Goal: Information Seeking & Learning: Check status

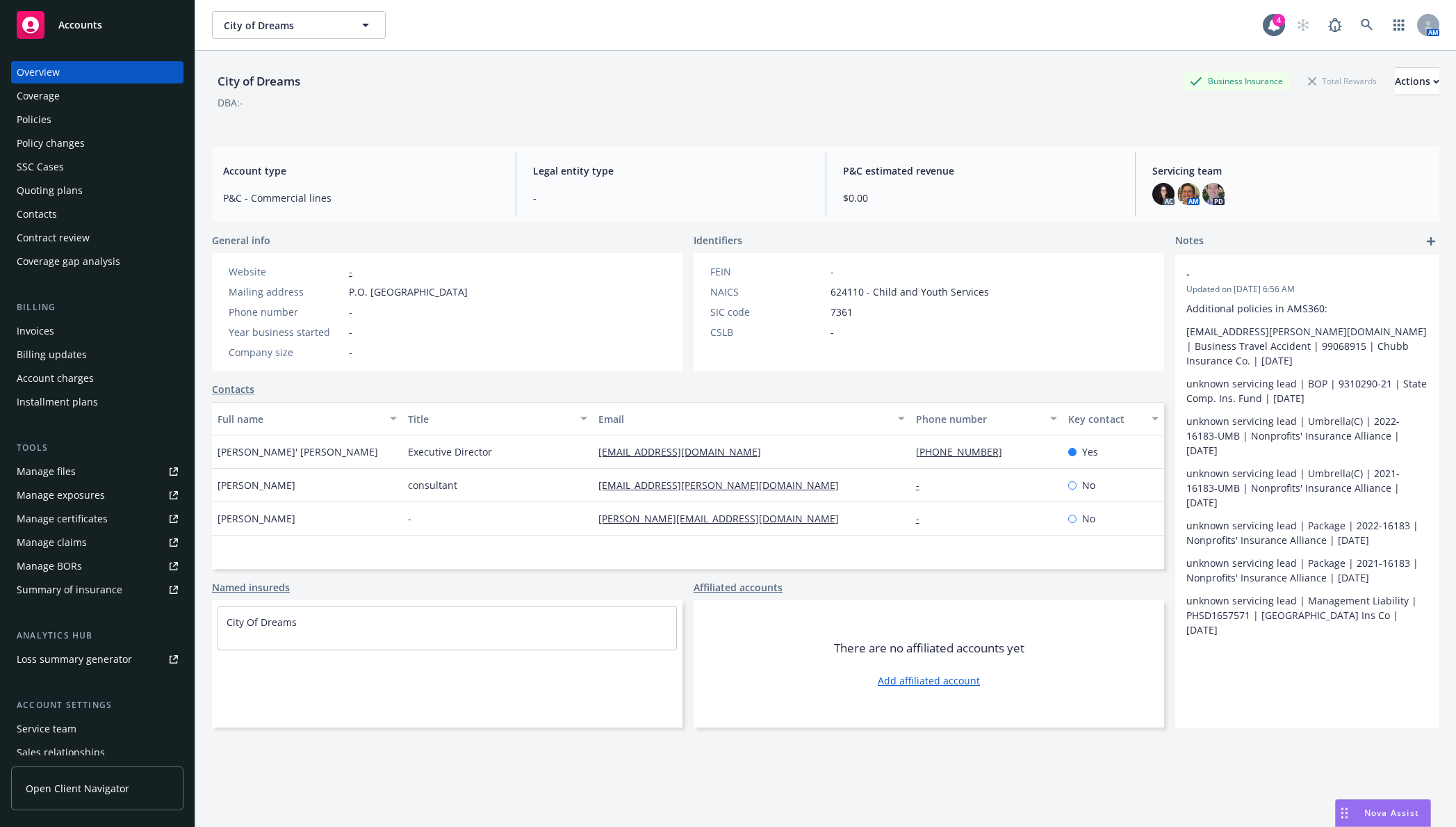
scroll to position [51, 0]
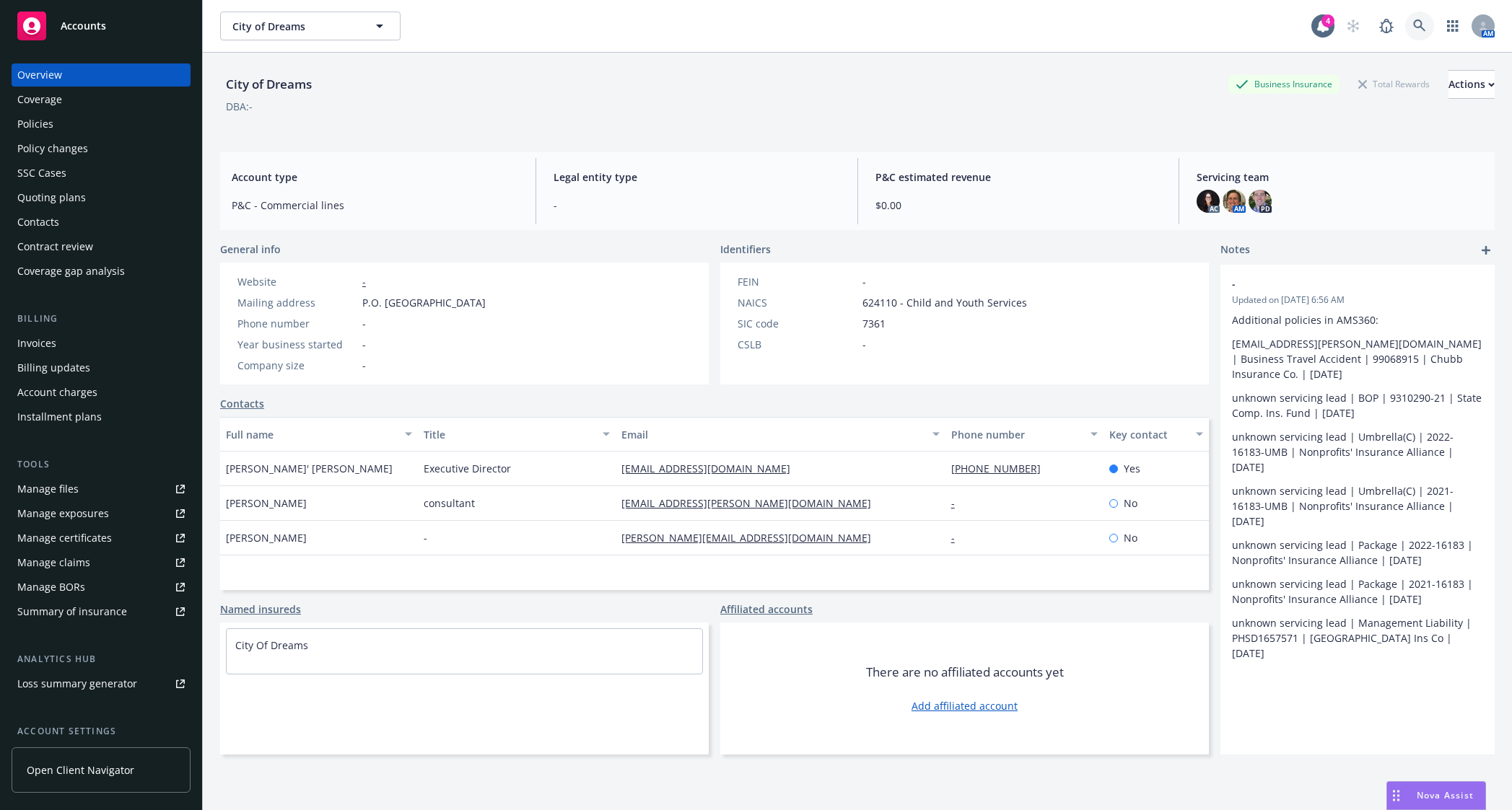
click at [1413, 23] on icon at bounding box center [1419, 25] width 13 height 13
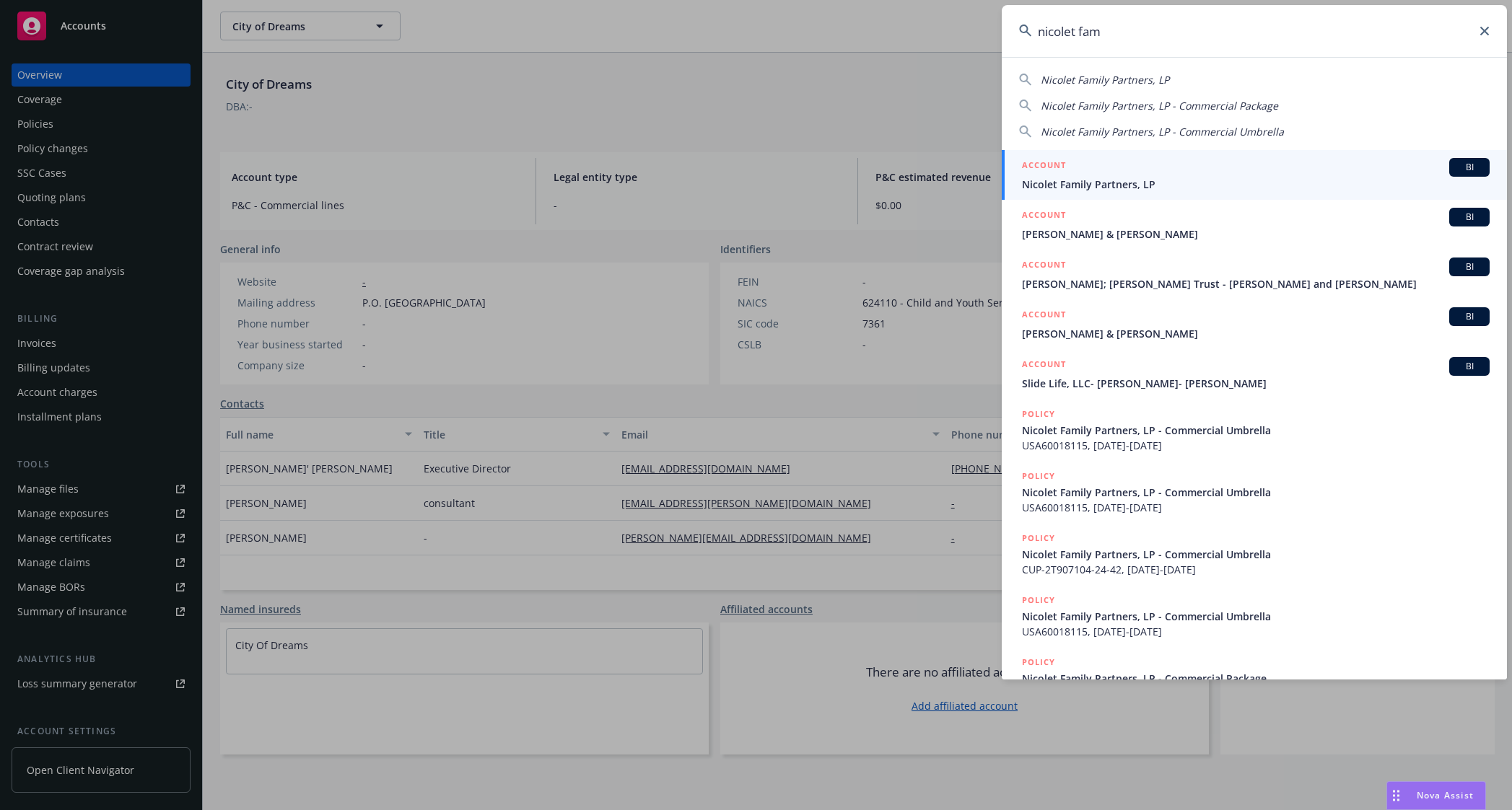
type input "nicolet fam"
click at [1147, 192] on link "ACCOUNT BI Nicolet Family Partners, LP" at bounding box center [1254, 175] width 505 height 50
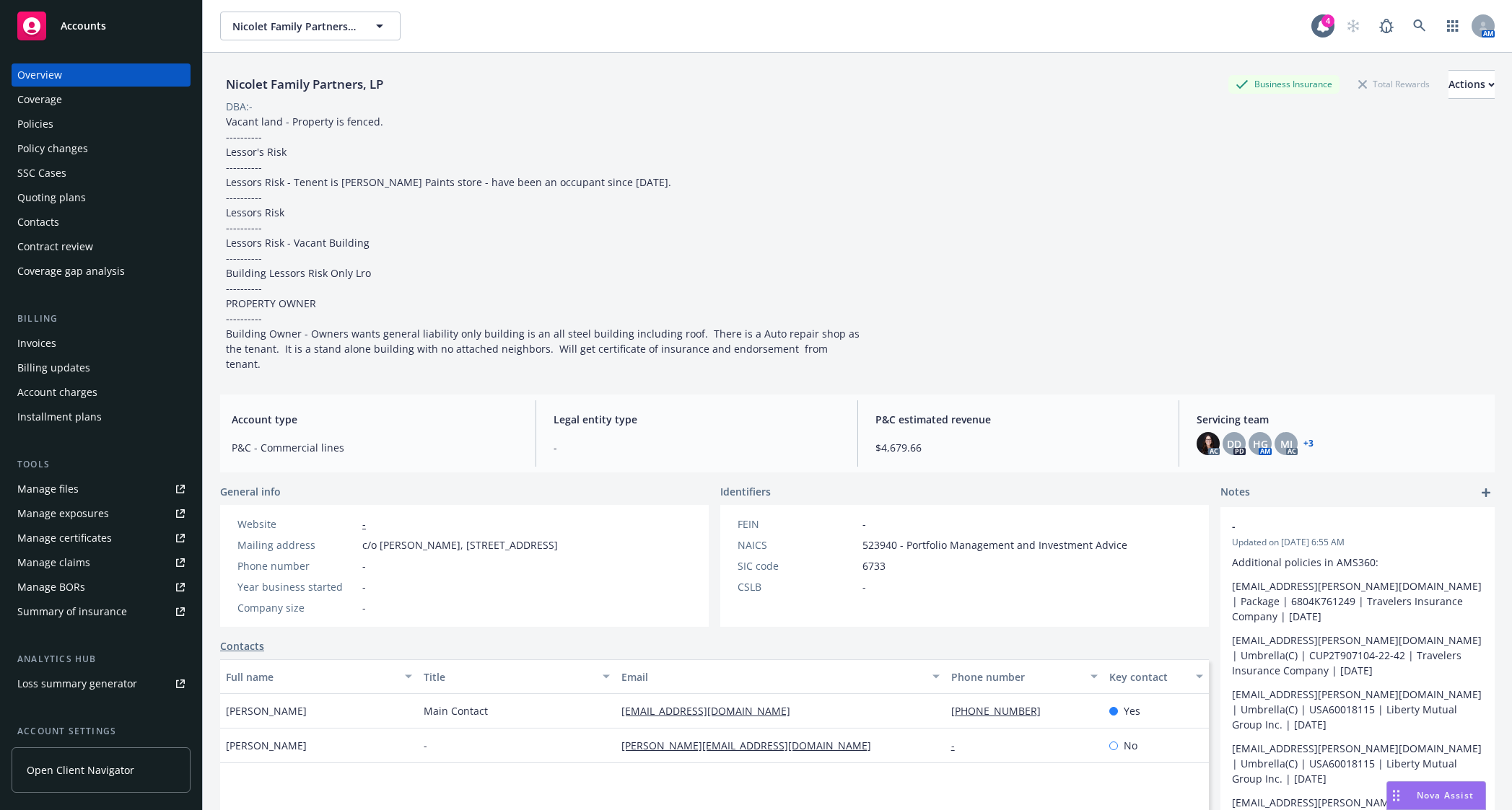
click at [42, 114] on div "Policies" at bounding box center [35, 124] width 36 height 23
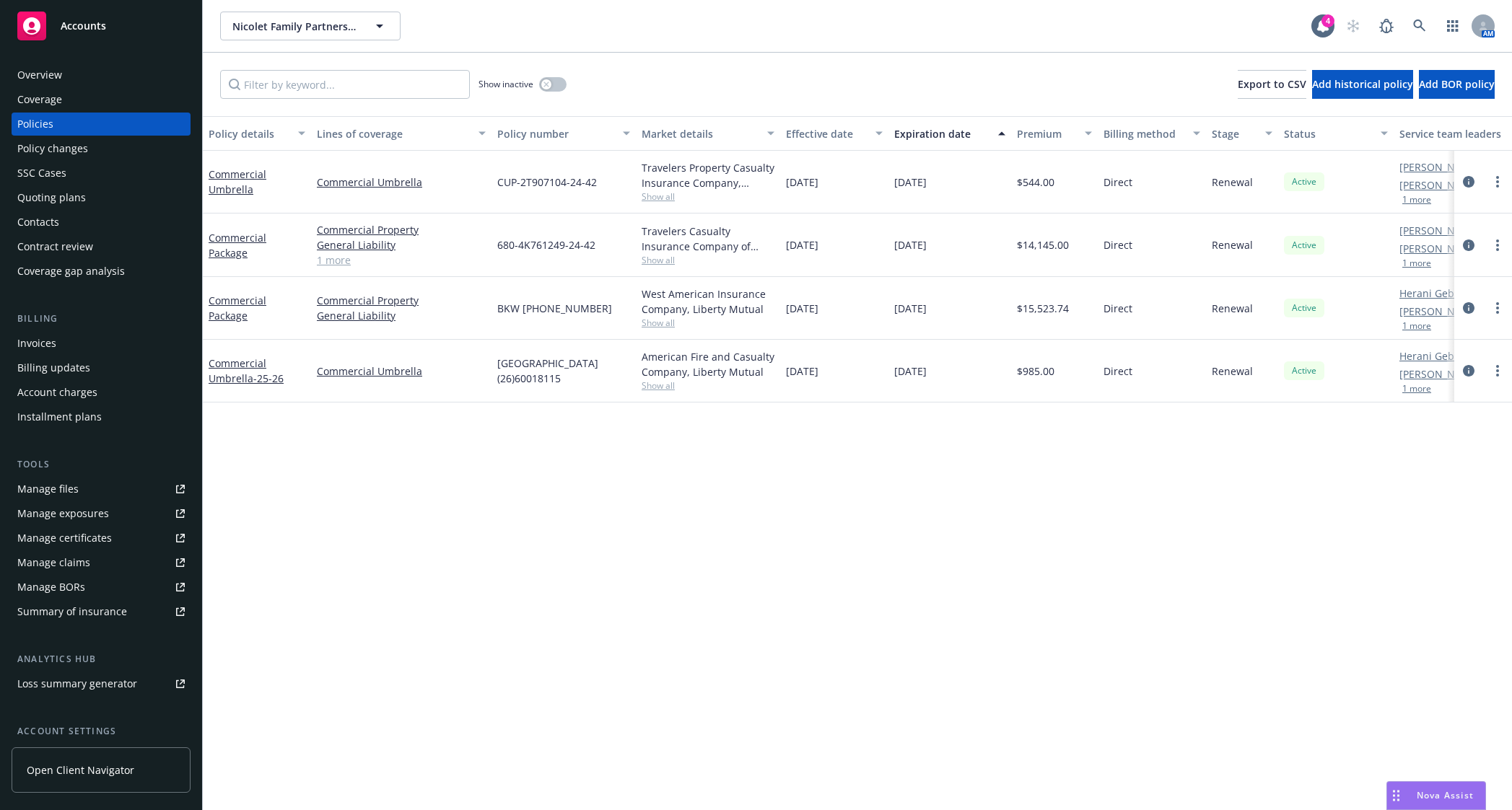
click at [86, 194] on div "Quoting plans" at bounding box center [101, 197] width 168 height 23
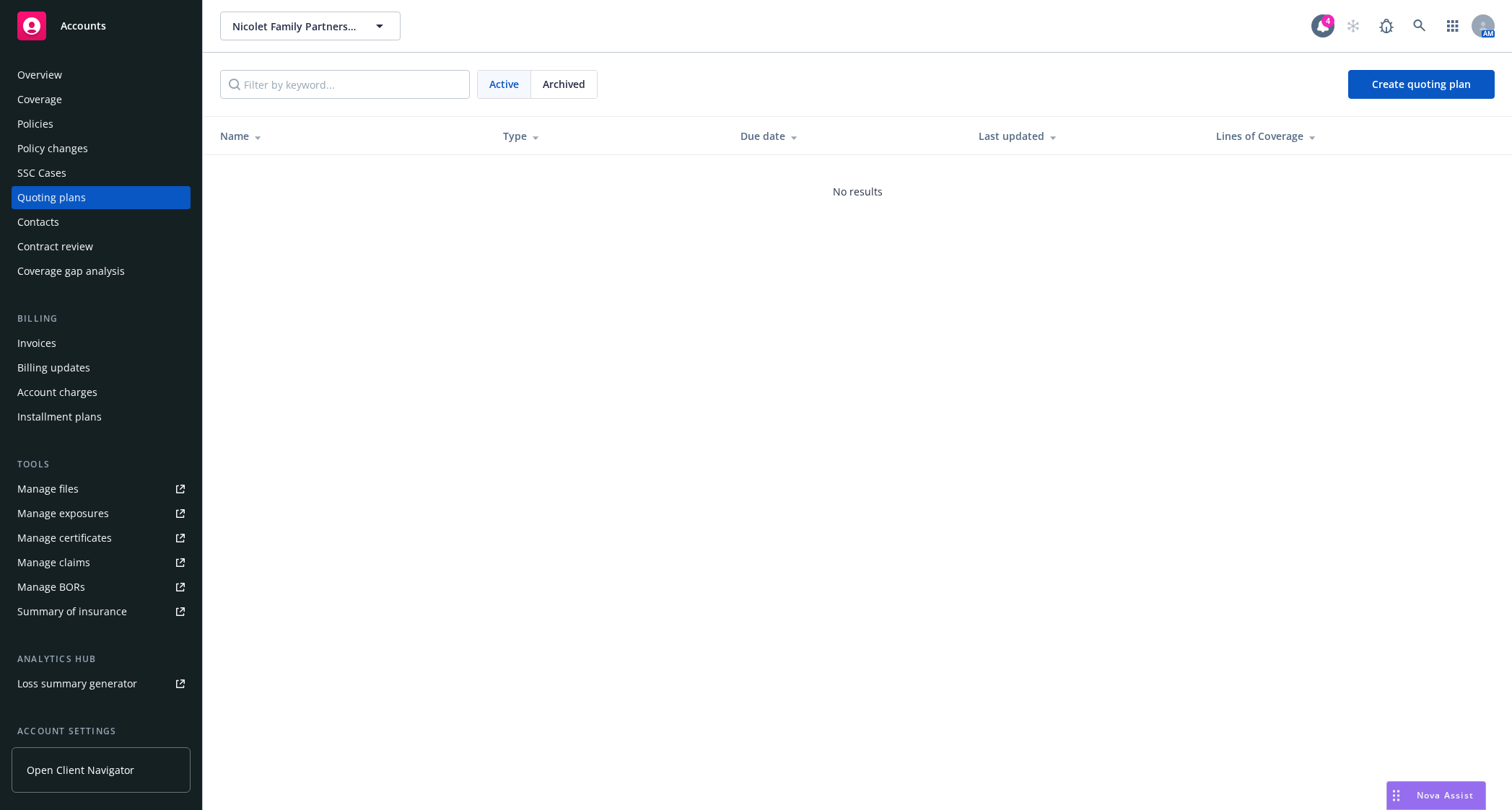
click at [82, 133] on div "Policies" at bounding box center [101, 124] width 168 height 23
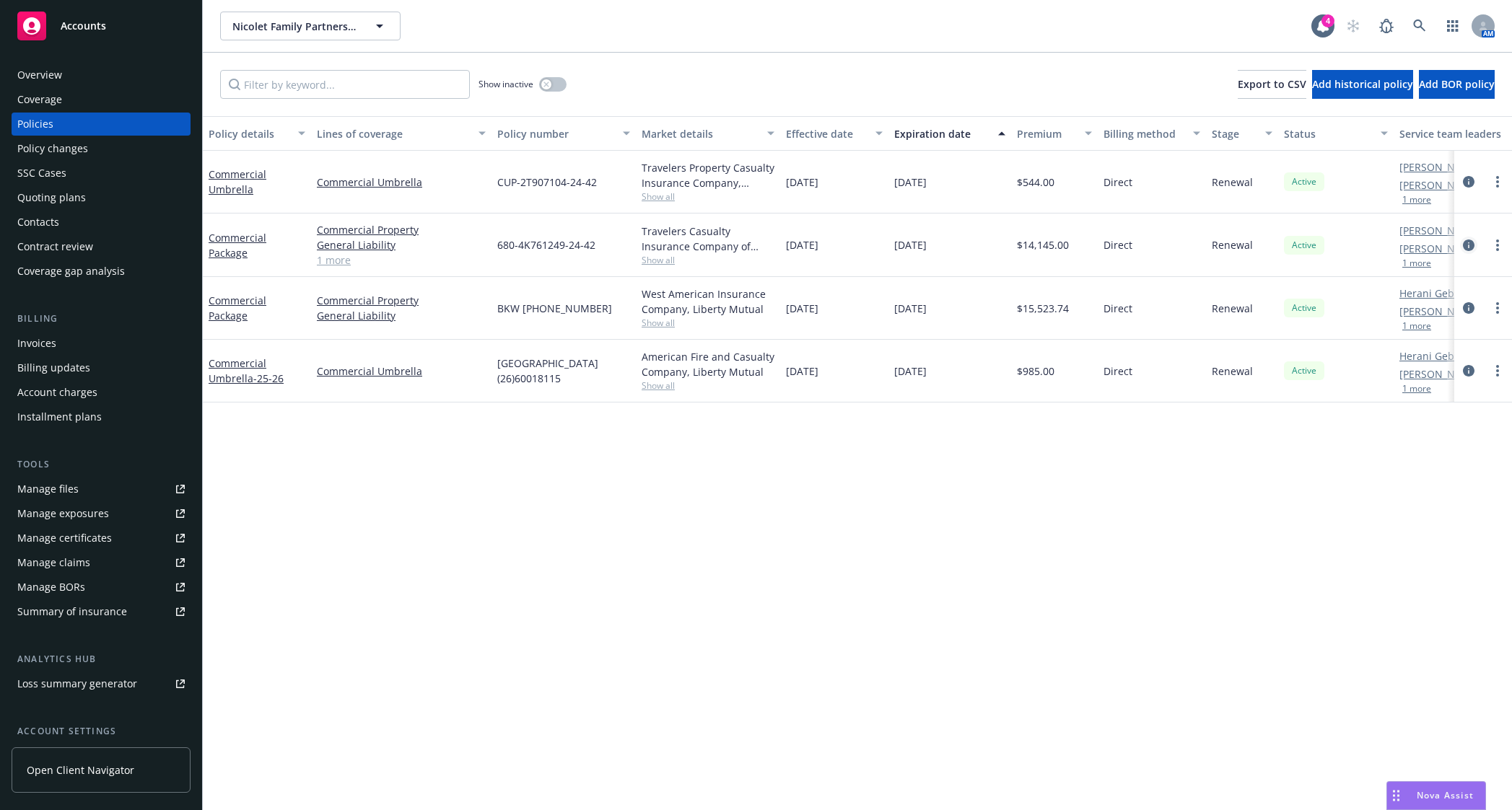
click at [1470, 251] on link "circleInformation" at bounding box center [1469, 245] width 17 height 17
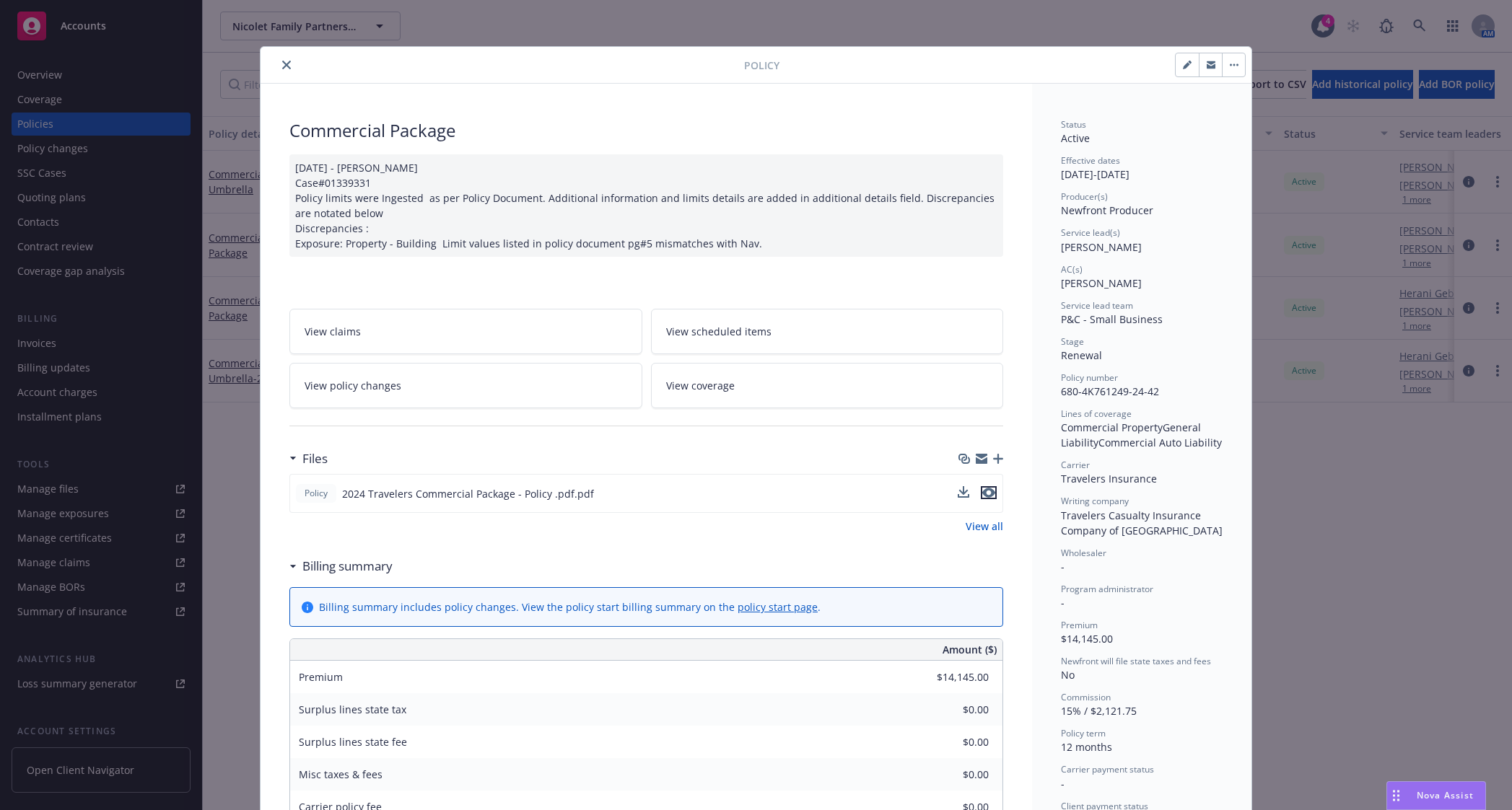
click at [984, 492] on icon "preview file" at bounding box center [988, 493] width 13 height 10
click at [143, 366] on div "Policy Commercial Package [DATE] - [PERSON_NAME] Case#01339331 Policy limits we…" at bounding box center [756, 405] width 1512 height 810
click at [278, 60] on button "close" at bounding box center [286, 64] width 17 height 17
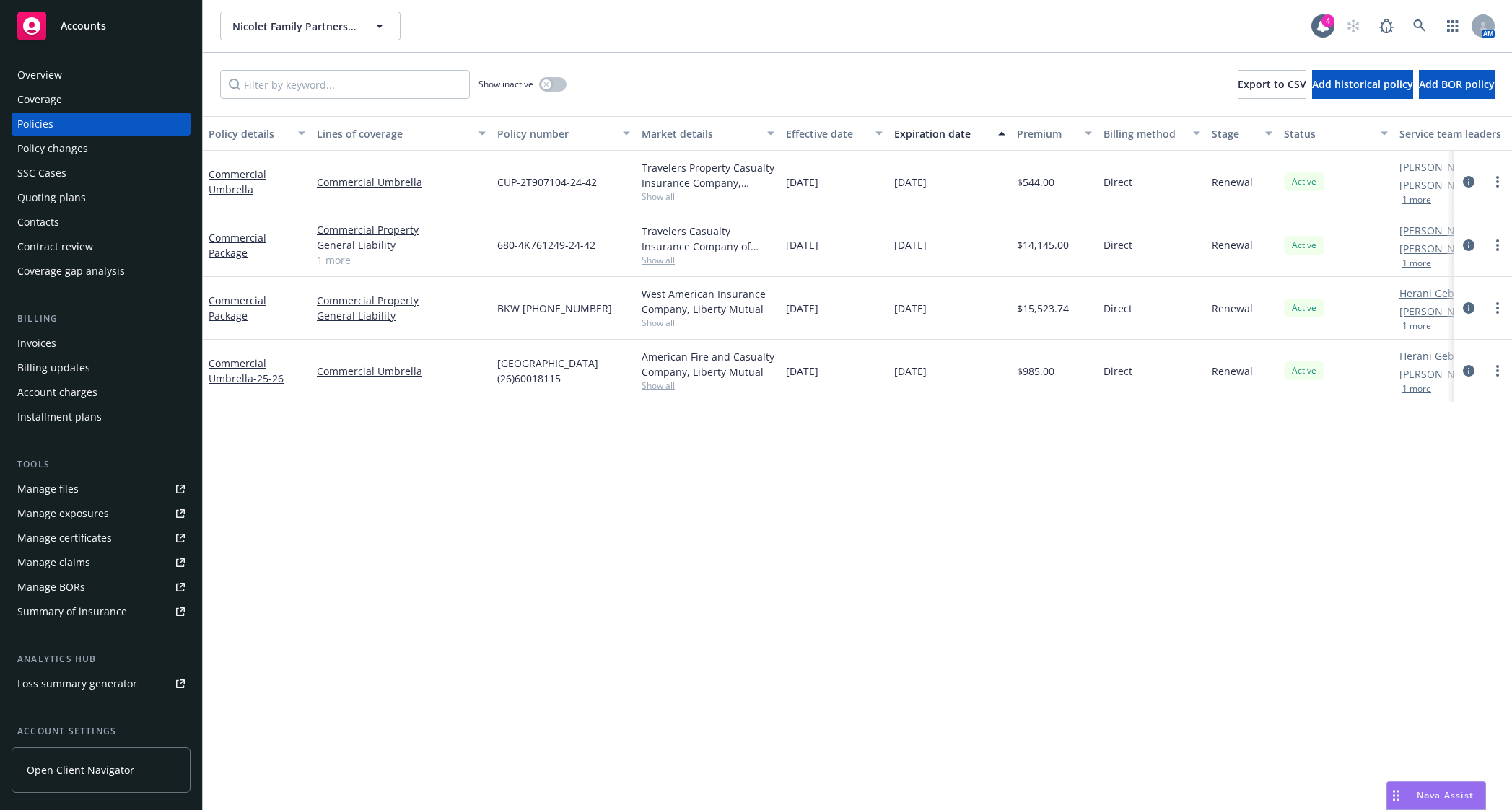
click at [134, 164] on div "SSC Cases" at bounding box center [101, 173] width 168 height 23
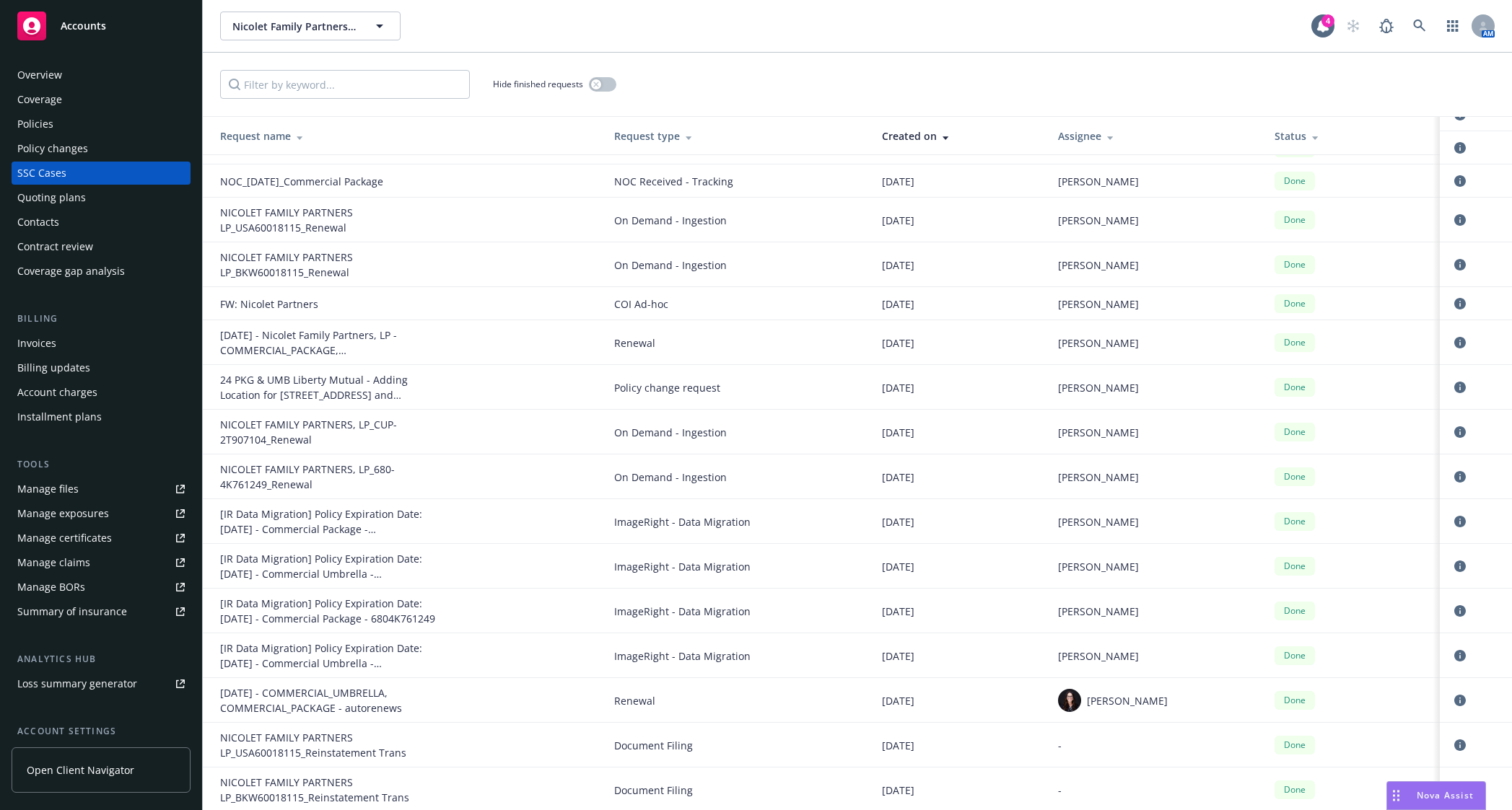
scroll to position [341, 0]
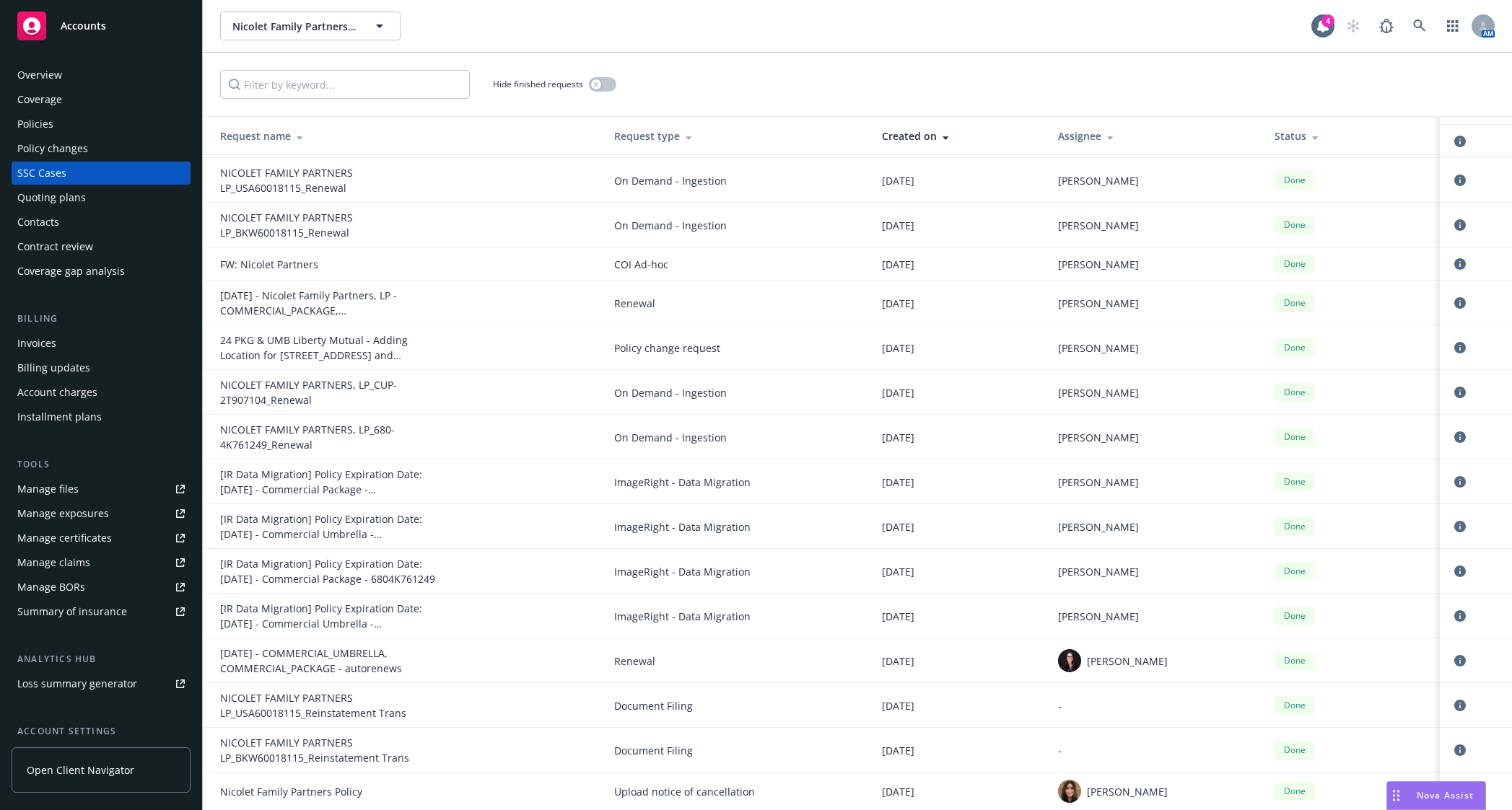
click at [114, 135] on div "Policies" at bounding box center [101, 124] width 168 height 23
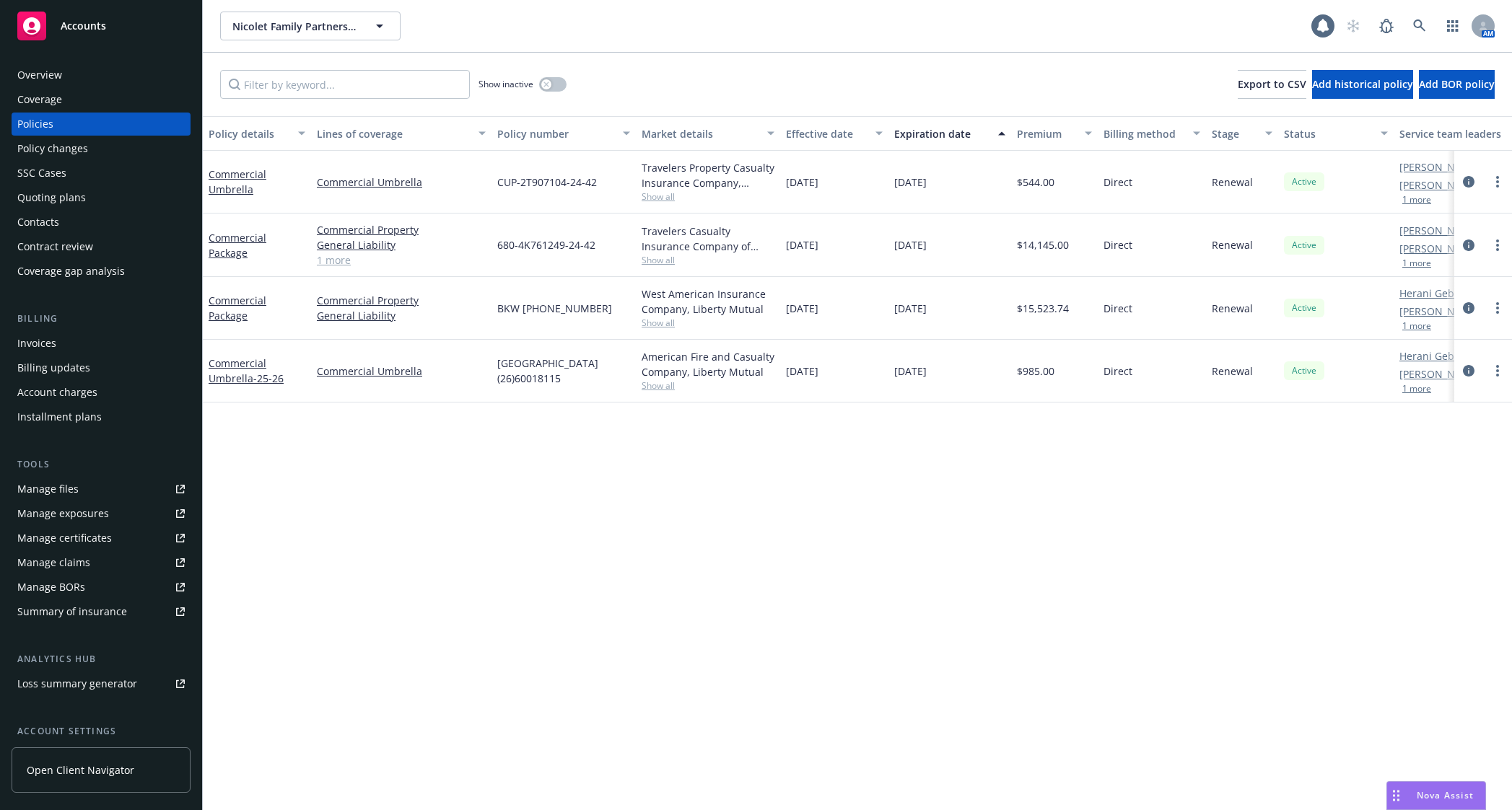
click at [944, 535] on div "Policy details Lines of coverage Policy number Market details Effective date Ex…" at bounding box center [857, 463] width 1309 height 694
click at [1474, 308] on icon "circleInformation" at bounding box center [1469, 308] width 12 height 12
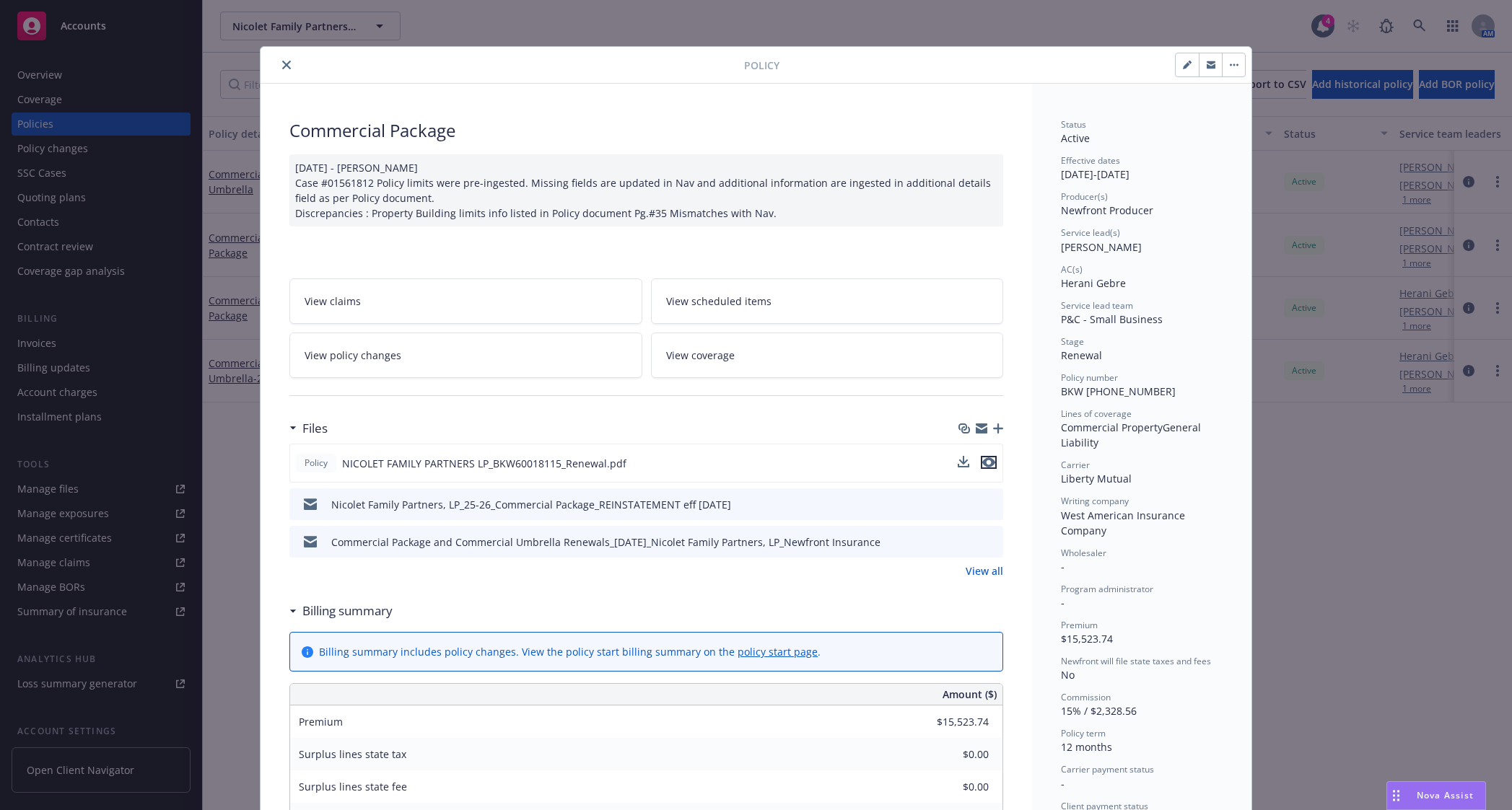
click at [985, 466] on icon "preview file" at bounding box center [988, 463] width 13 height 10
click at [284, 68] on icon "close" at bounding box center [286, 65] width 8 height 8
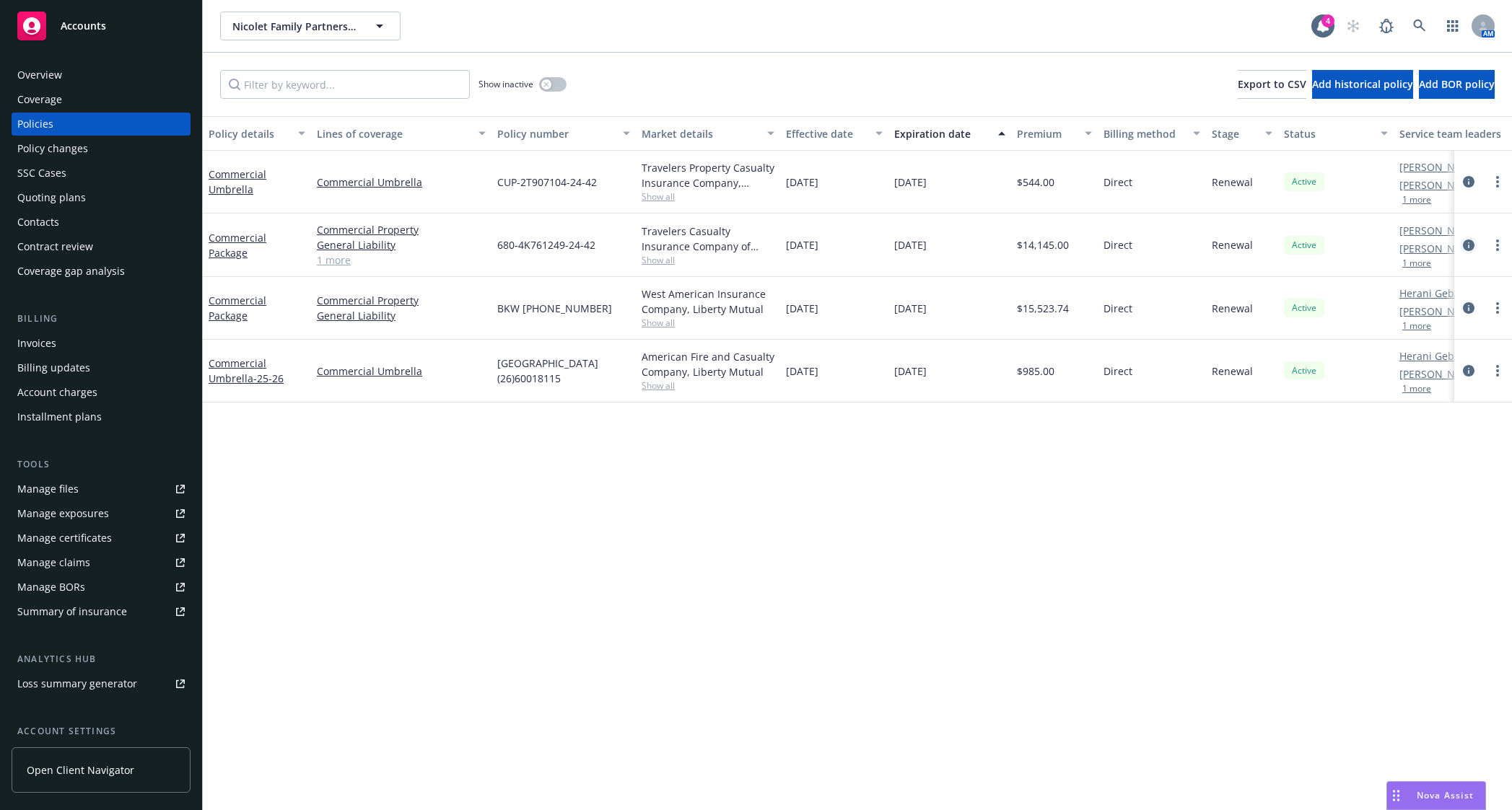
click at [1463, 244] on icon "circleInformation" at bounding box center [1469, 246] width 12 height 12
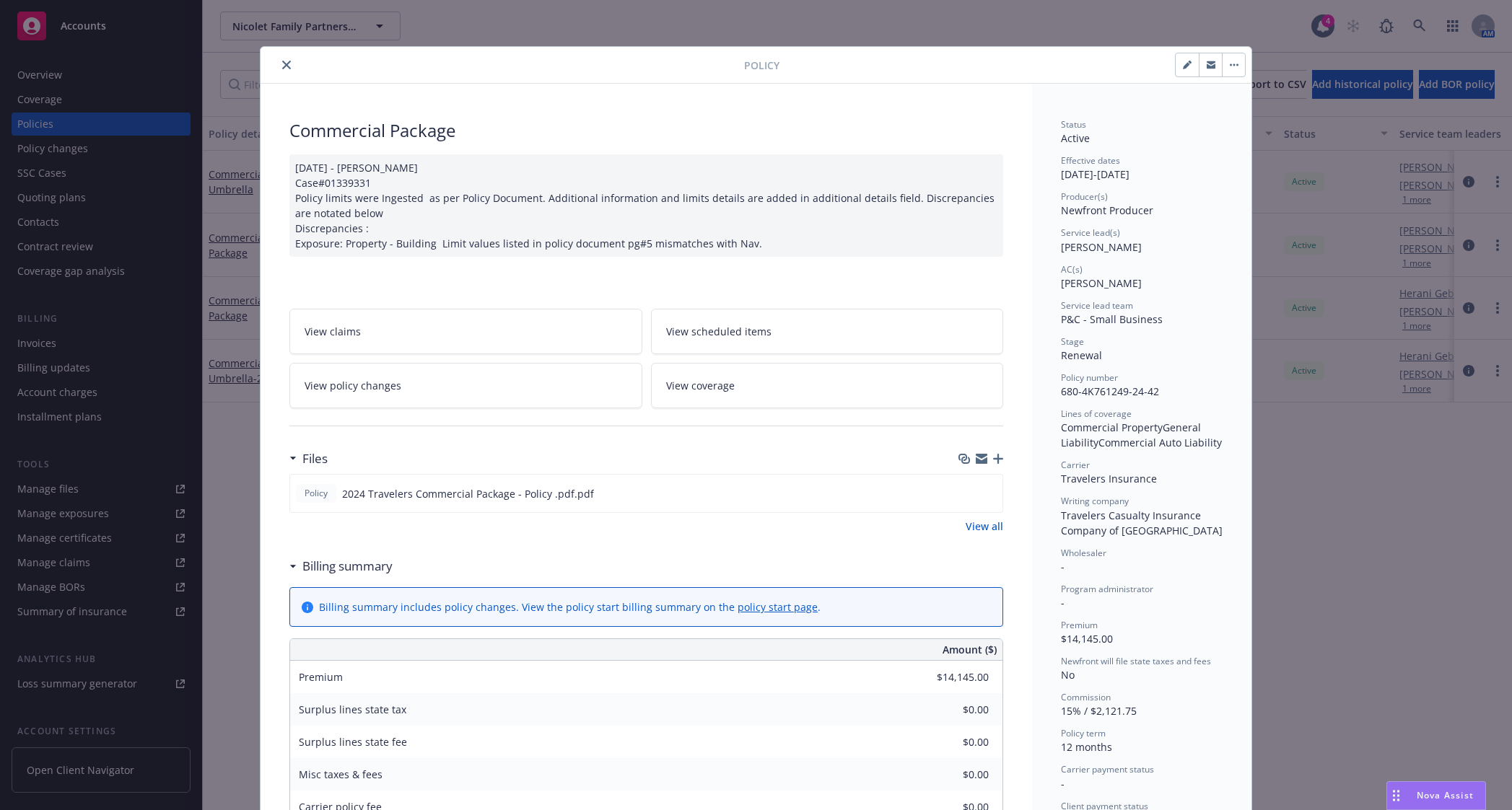
scroll to position [43, 0]
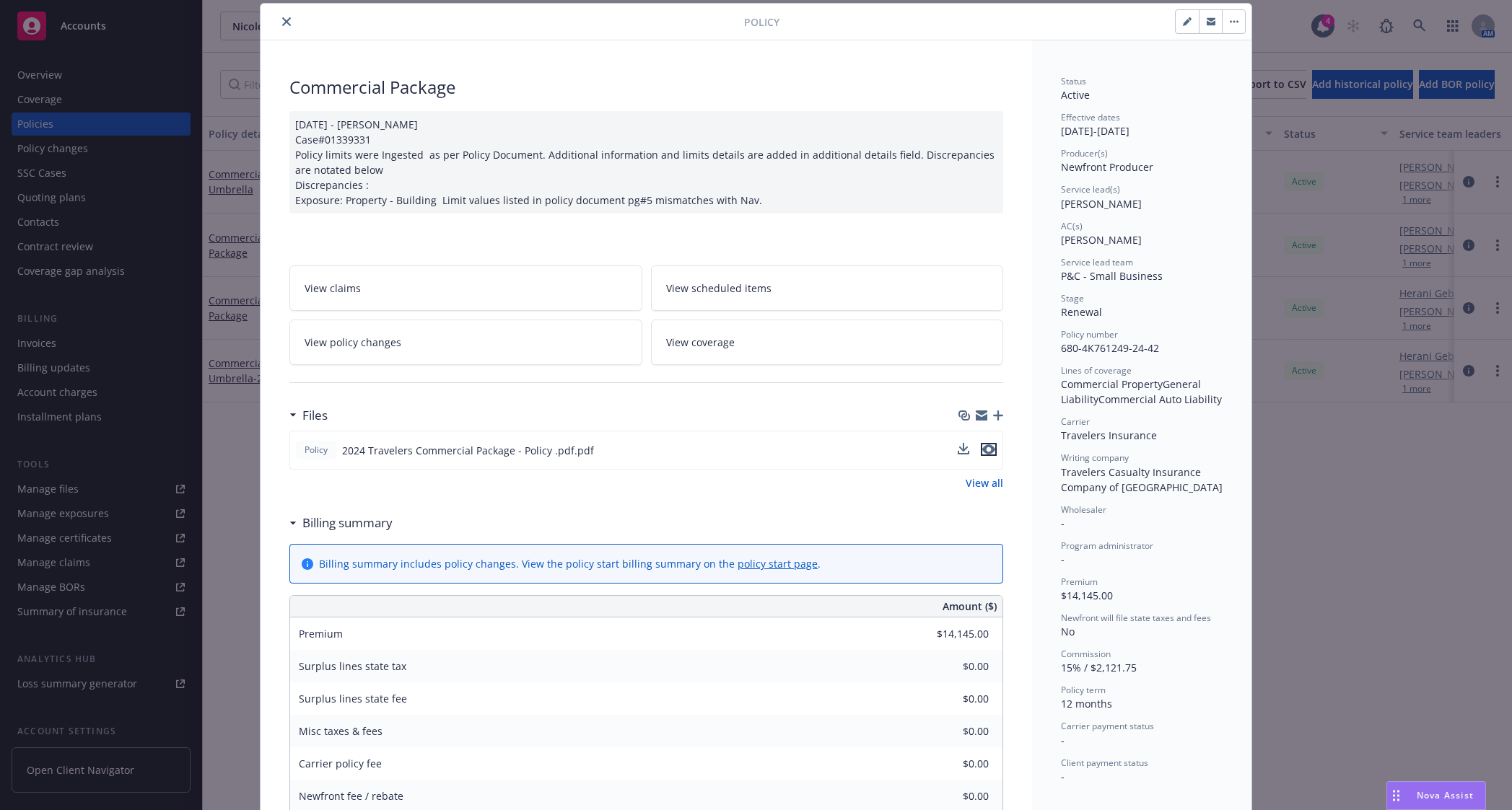
click at [987, 448] on icon "preview file" at bounding box center [988, 450] width 13 height 10
click at [282, 25] on icon "close" at bounding box center [286, 21] width 8 height 8
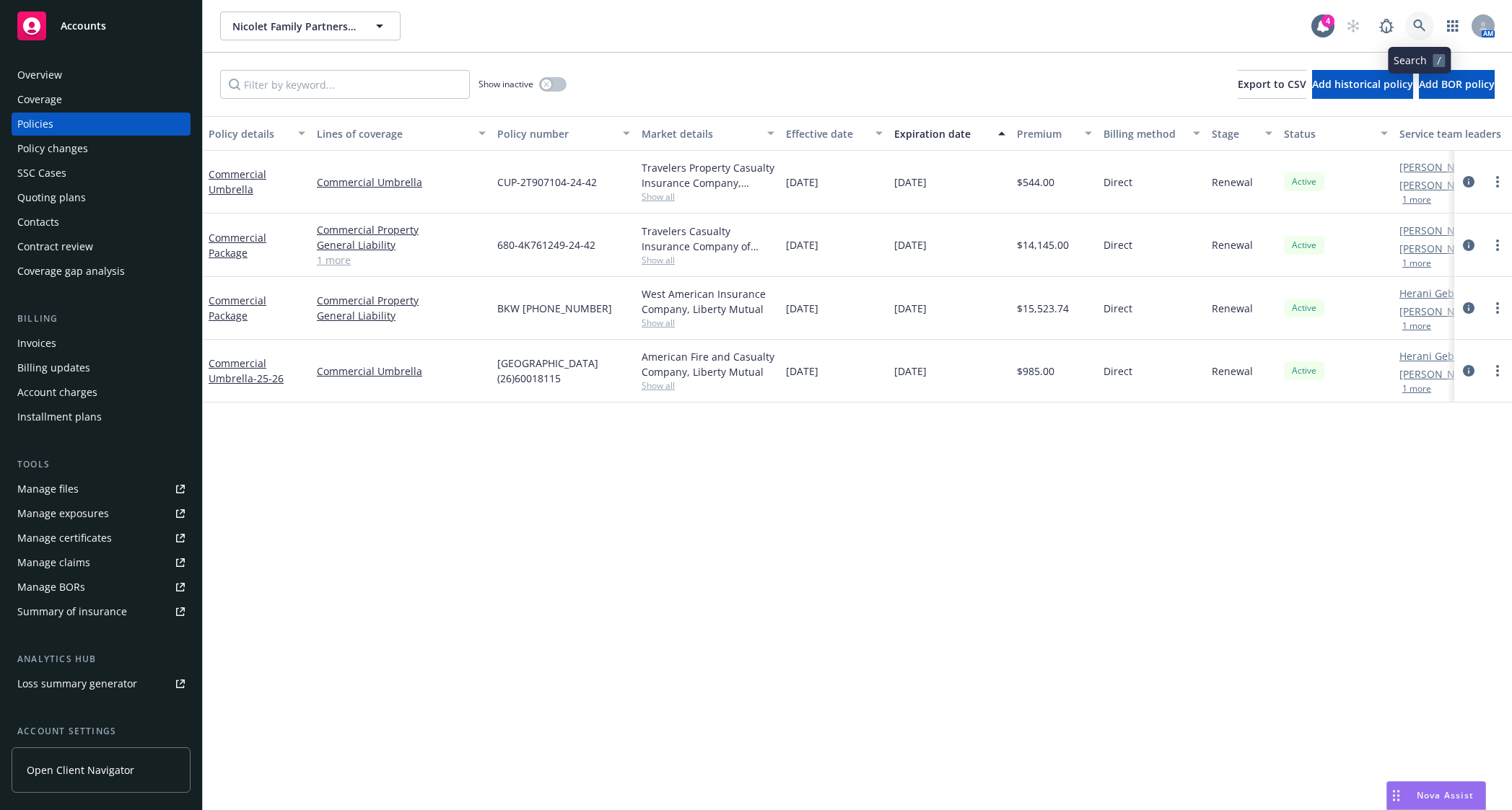
click at [1416, 31] on icon at bounding box center [1419, 25] width 13 height 13
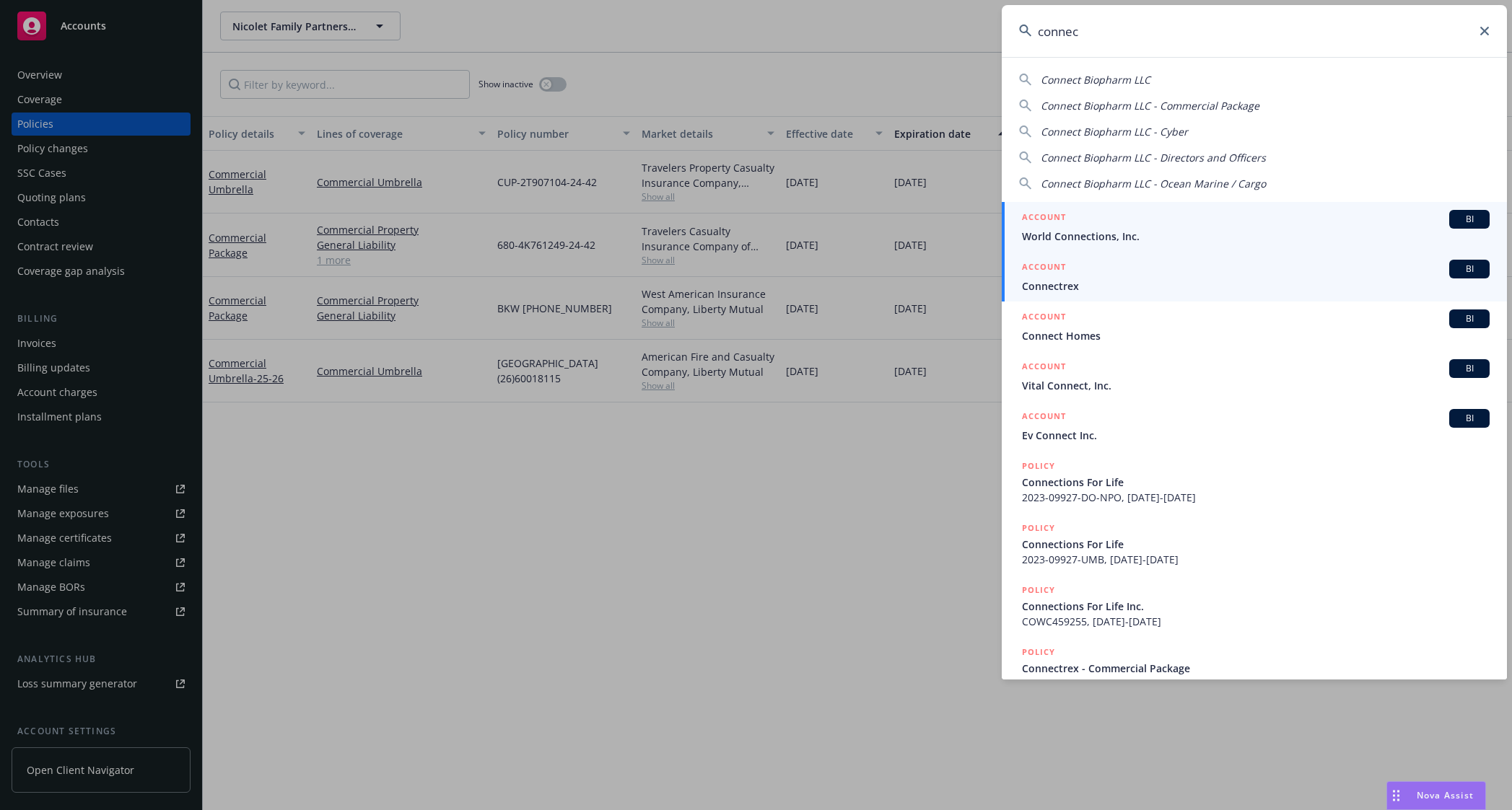
type input "connec"
click at [1120, 278] on div "ACCOUNT BI" at bounding box center [1256, 269] width 468 height 19
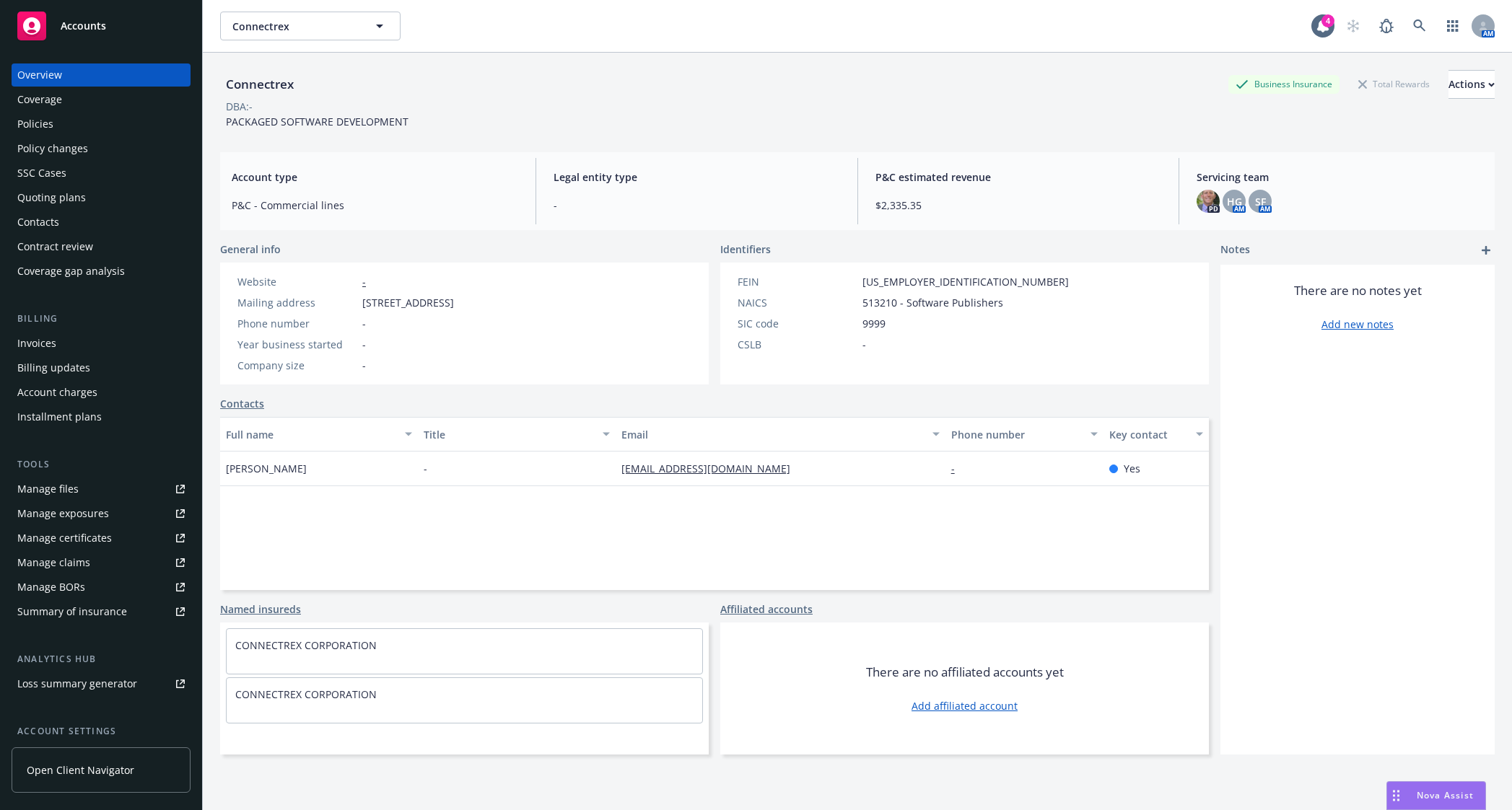
click at [89, 33] on div "Accounts" at bounding box center [101, 26] width 168 height 29
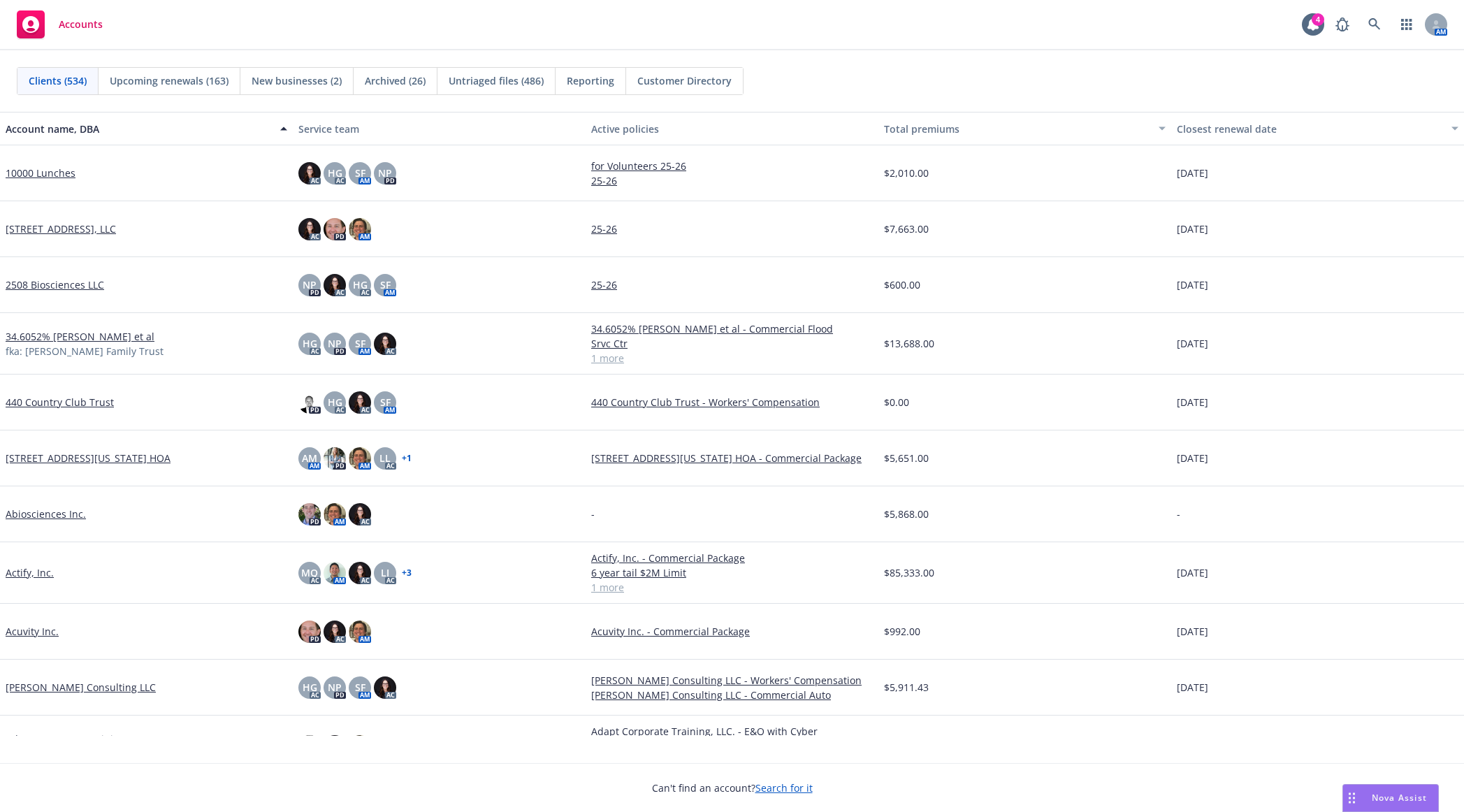
click at [57, 25] on div "Accounts" at bounding box center [59, 25] width 86 height 28
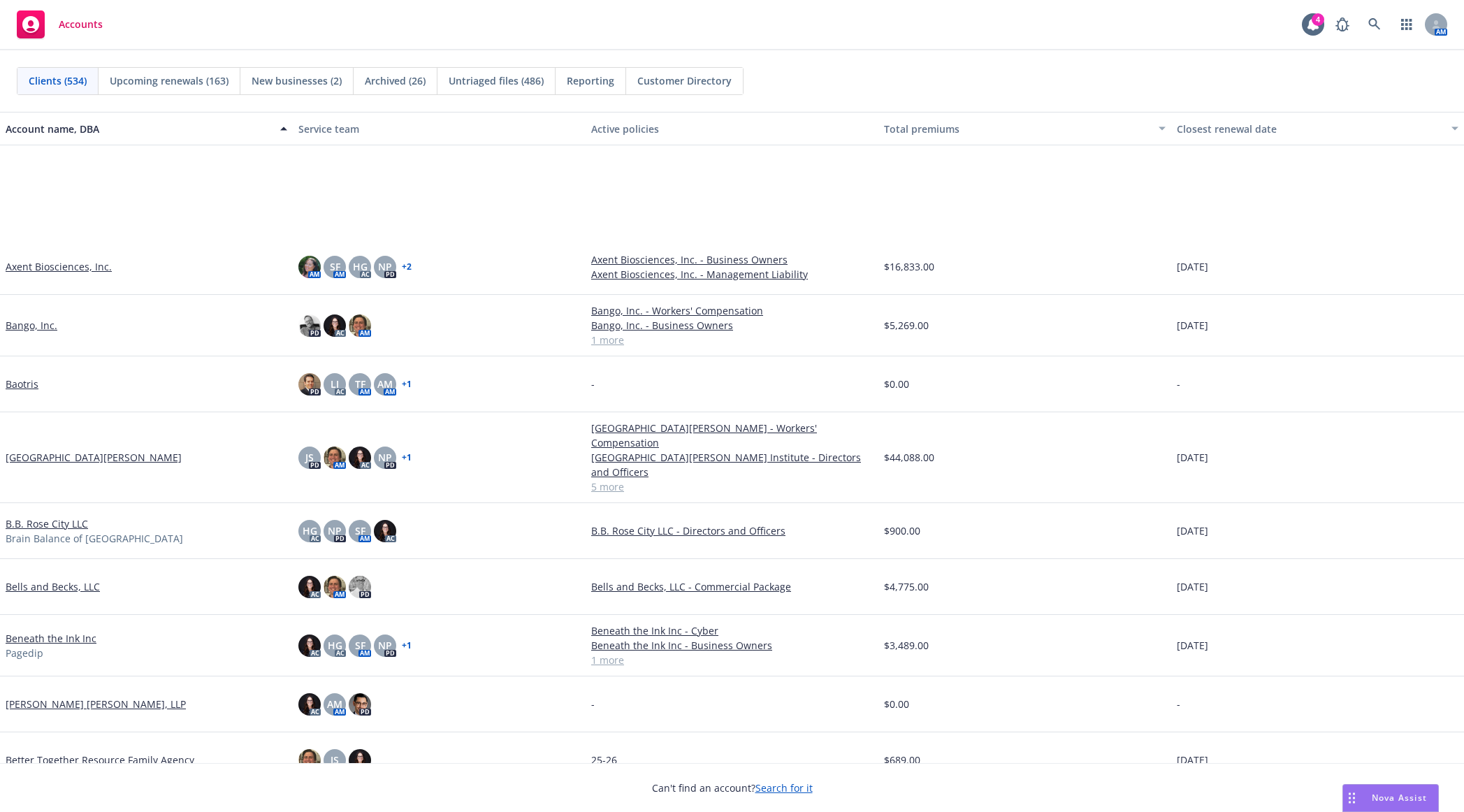
scroll to position [3423, 0]
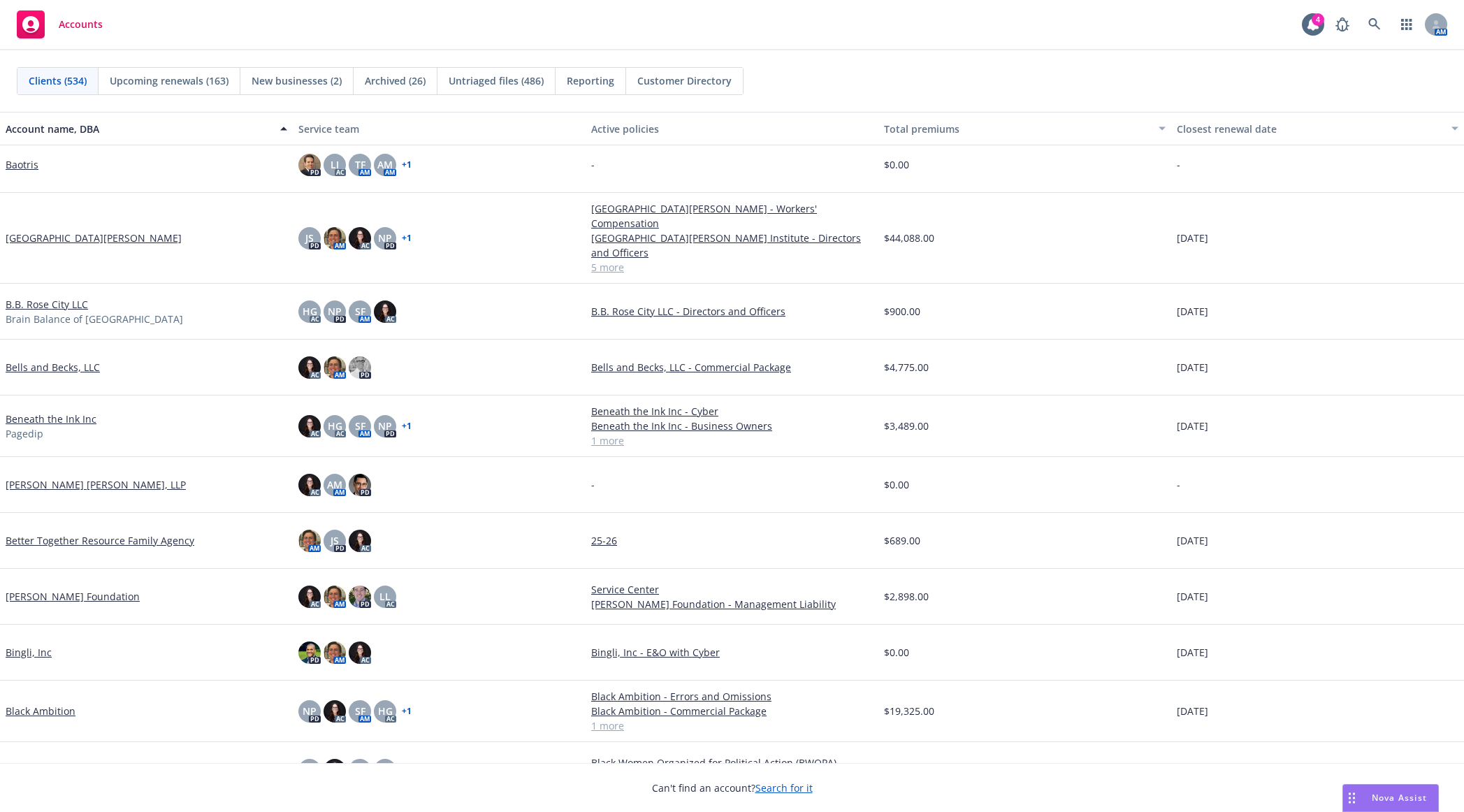
drag, startPoint x: 80, startPoint y: 82, endPoint x: 94, endPoint y: 95, distance: 19.1
click at [80, 82] on span "Clients (534)" at bounding box center [57, 80] width 58 height 15
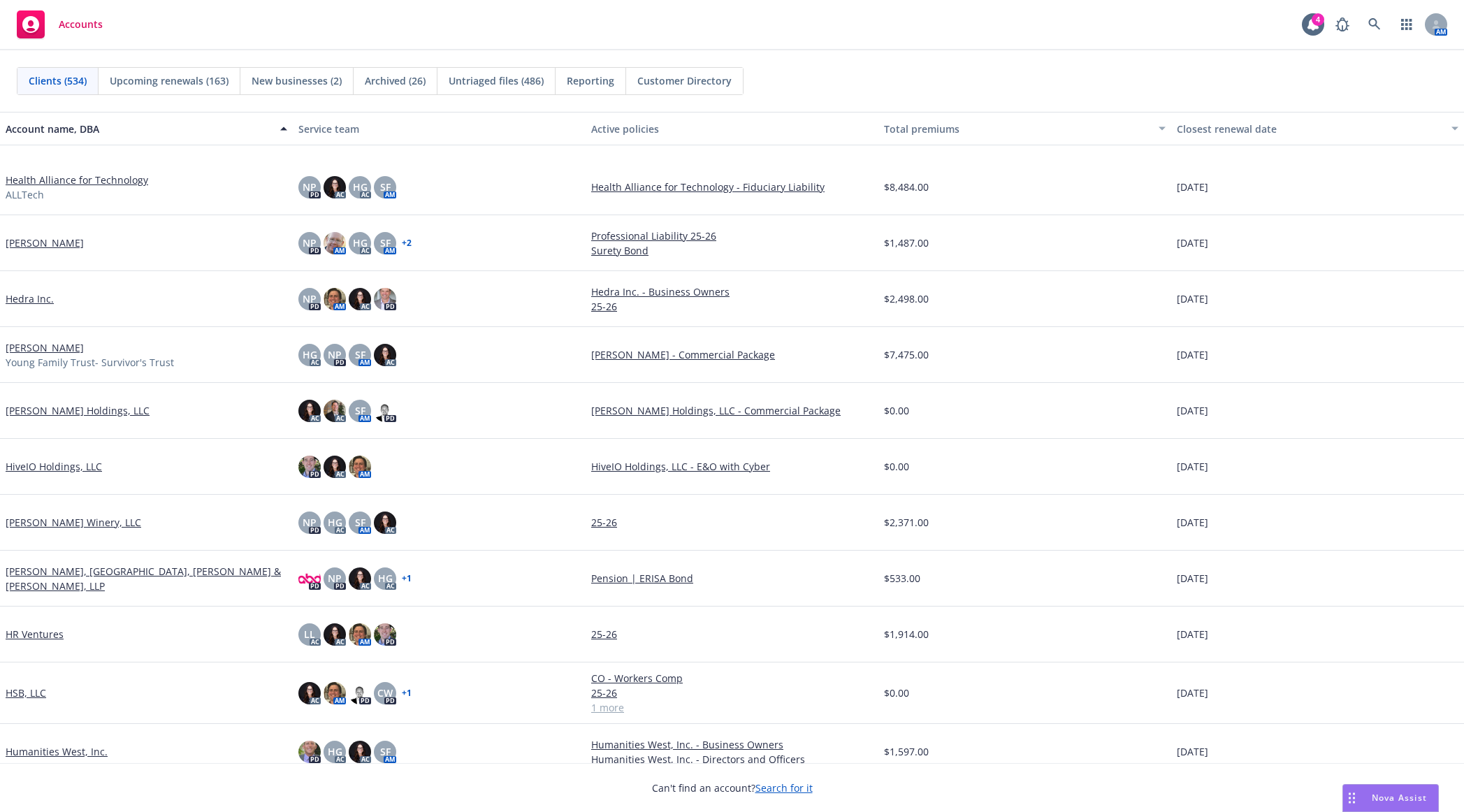
scroll to position [12433, 0]
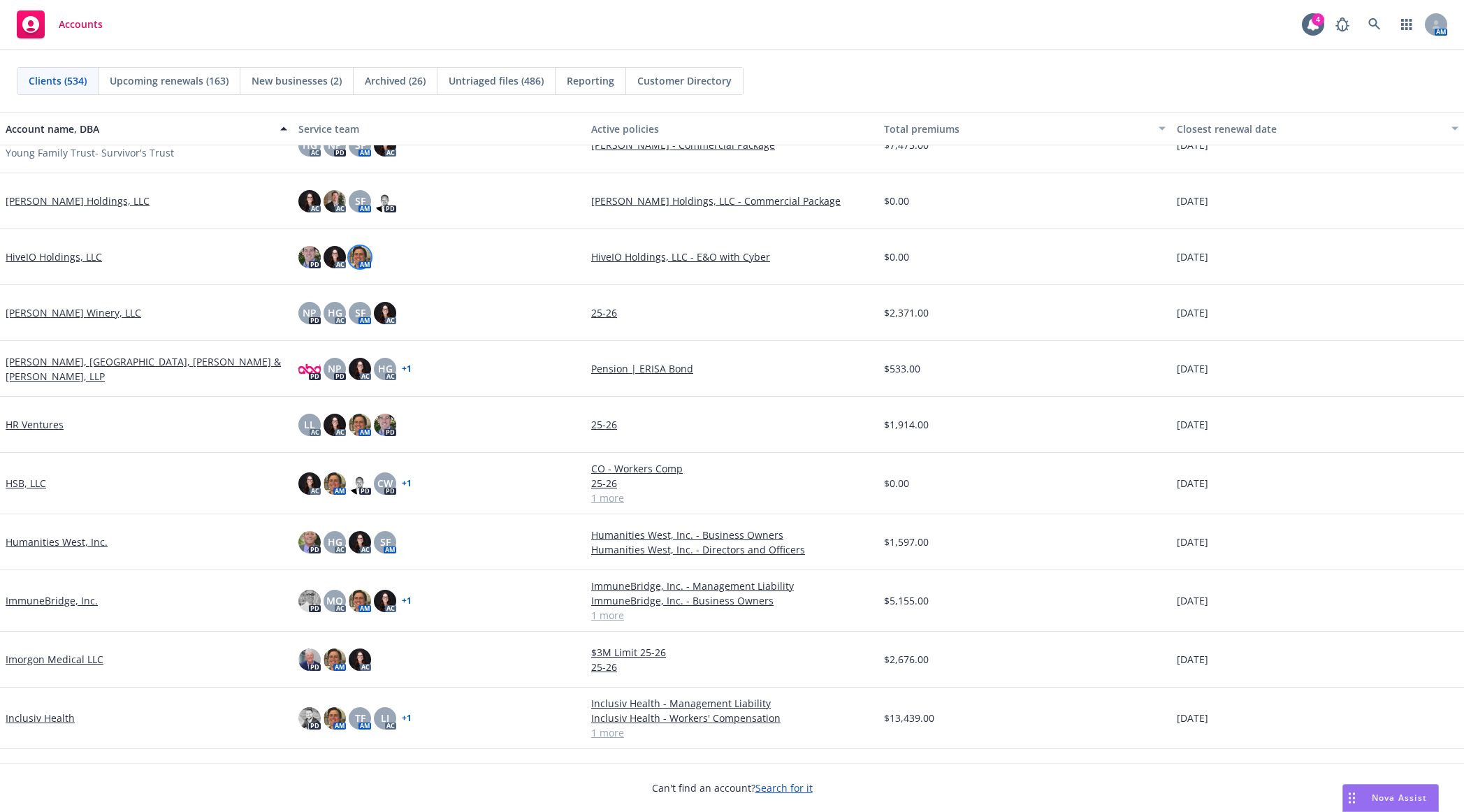
click at [363, 257] on img at bounding box center [359, 257] width 22 height 22
click at [353, 290] on link "close" at bounding box center [349, 294] width 16 height 16
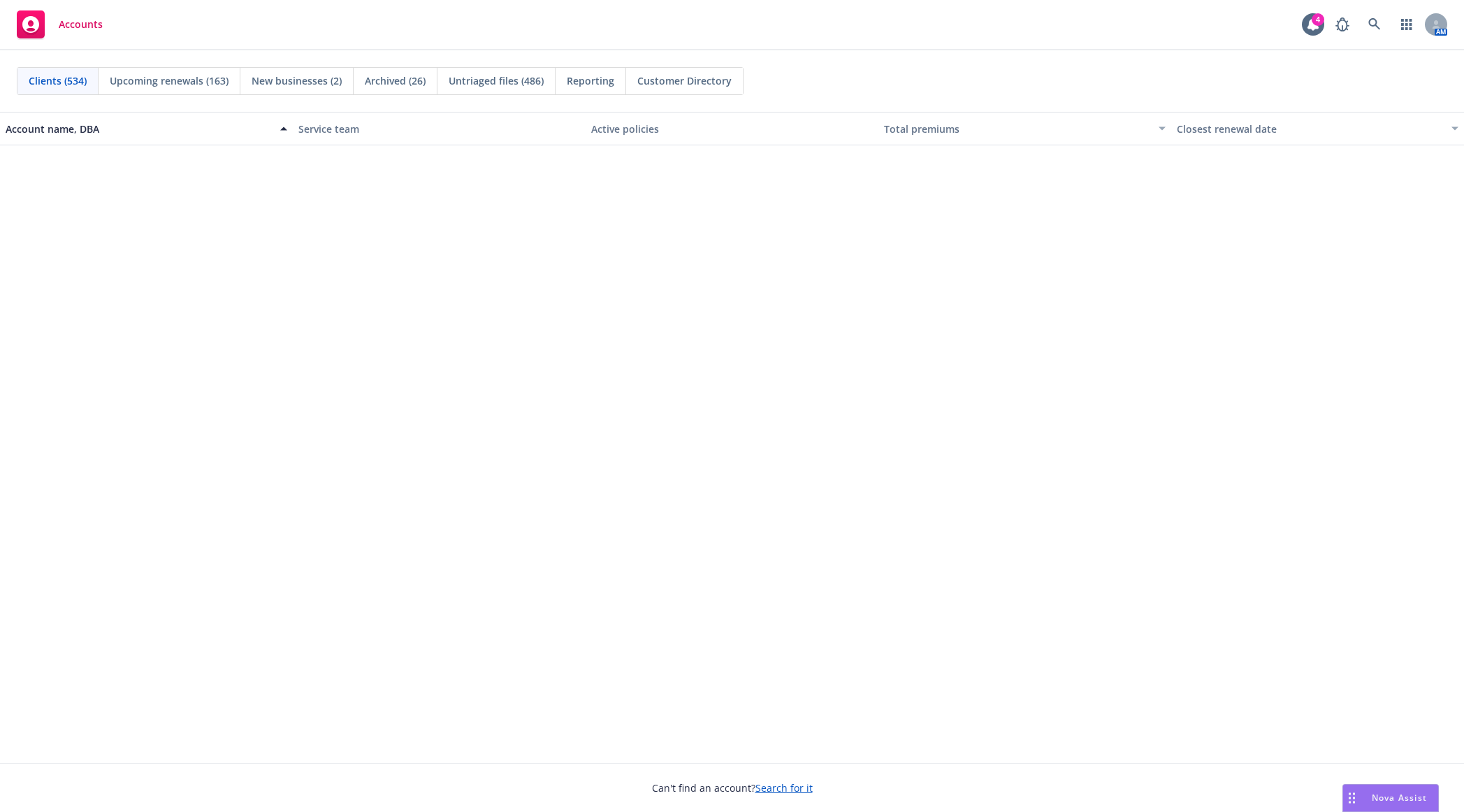
scroll to position [92, 0]
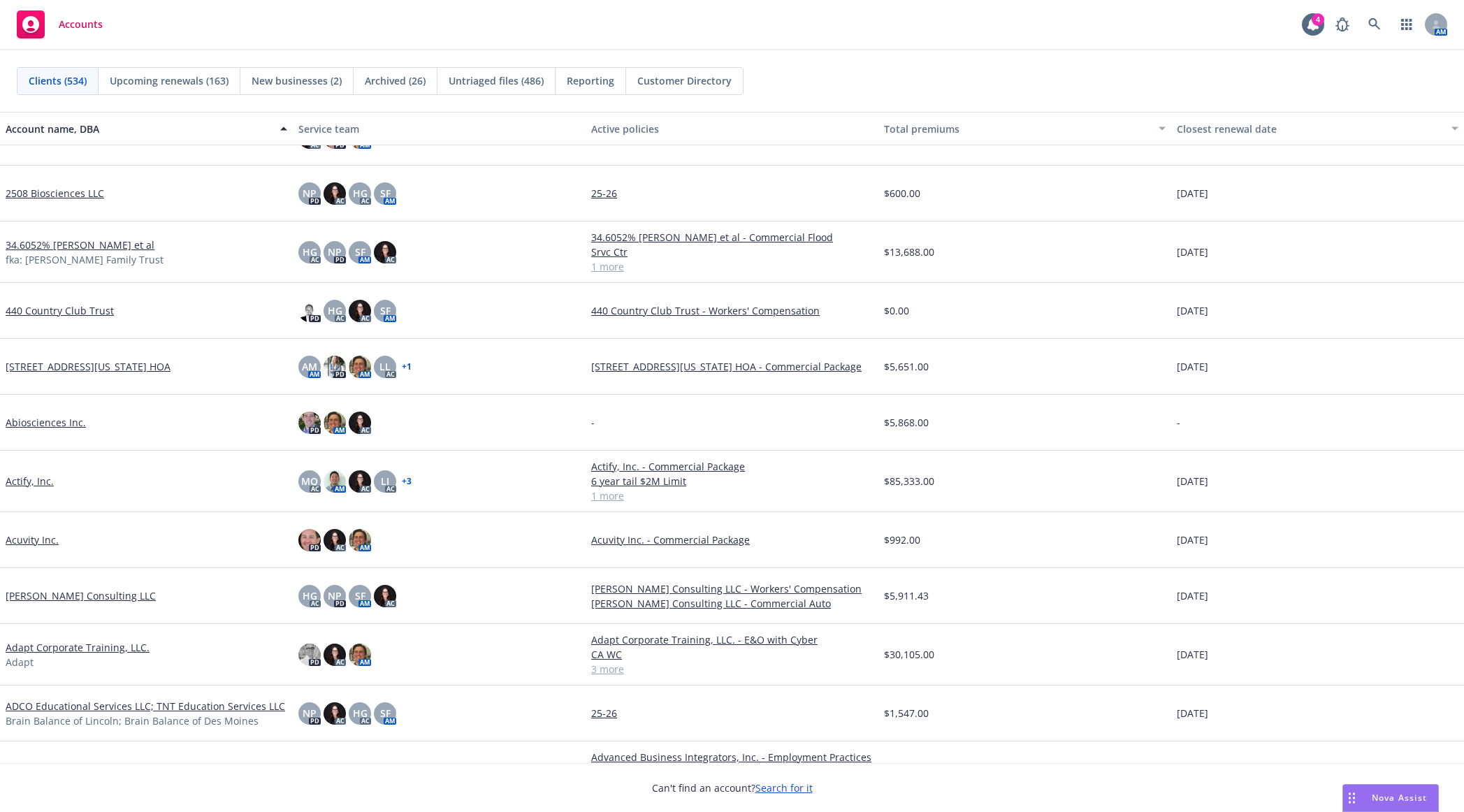
click at [405, 367] on link "+ 1" at bounding box center [407, 367] width 10 height 8
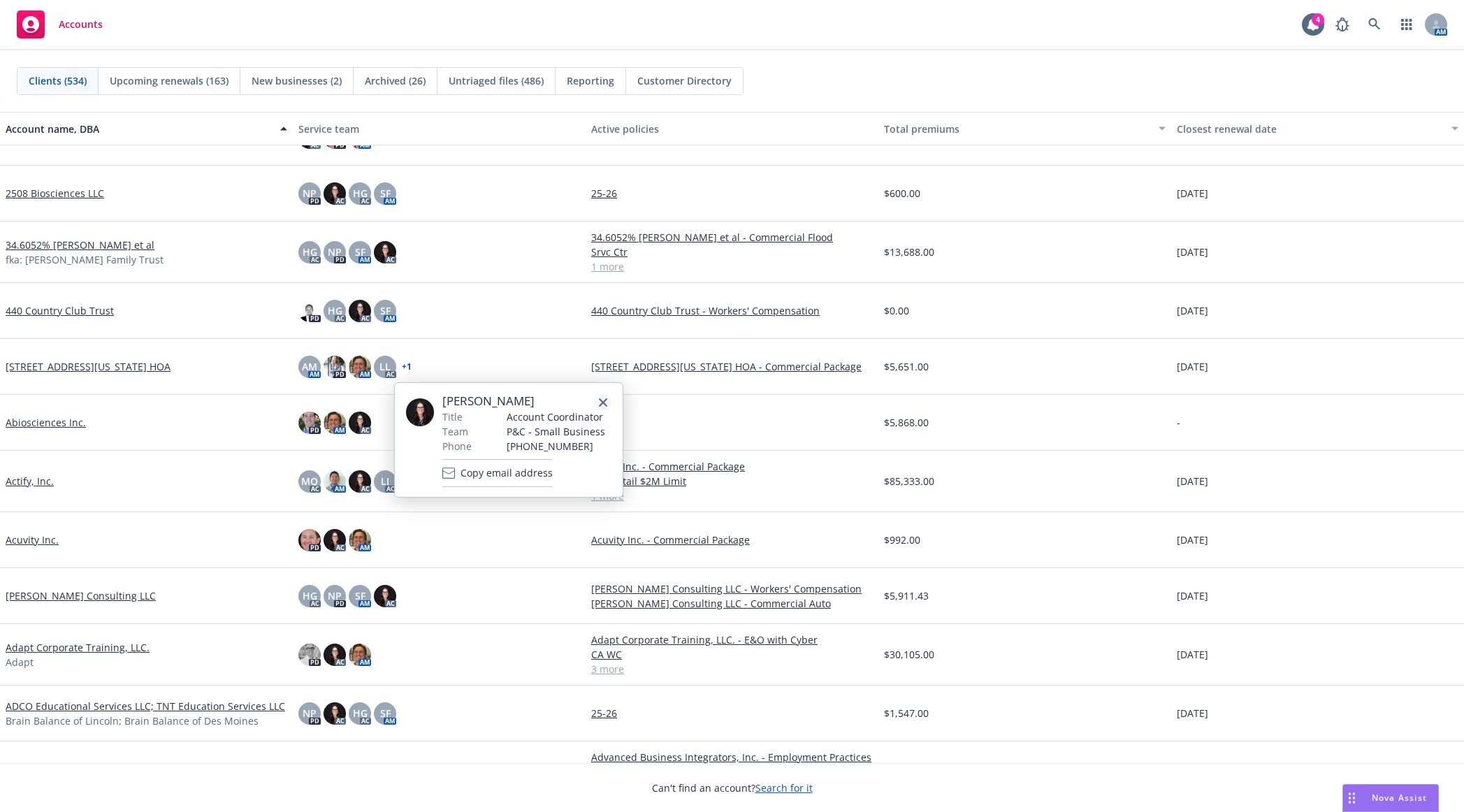
click at [602, 399] on icon "close" at bounding box center [603, 402] width 8 height 8
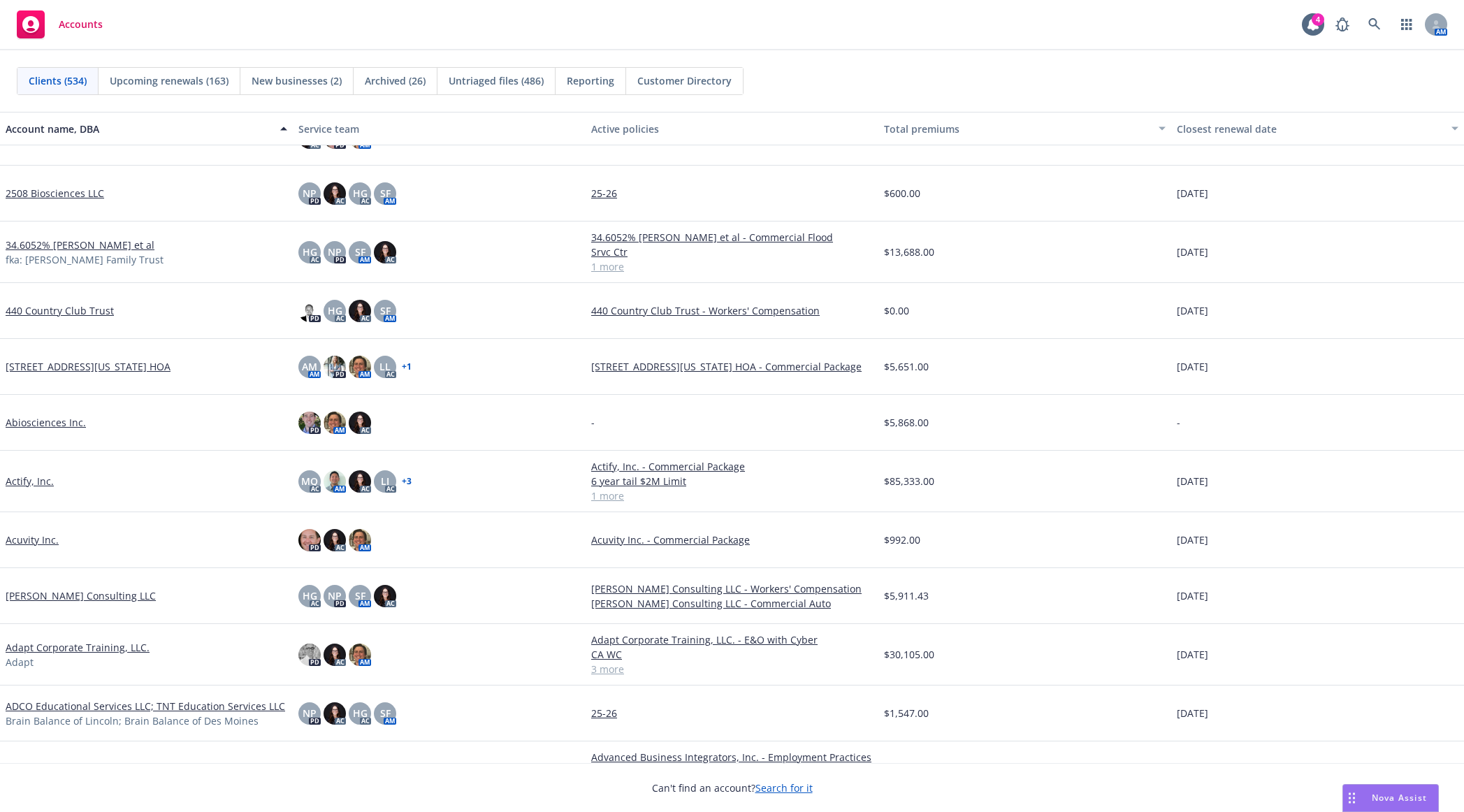
scroll to position [0, 0]
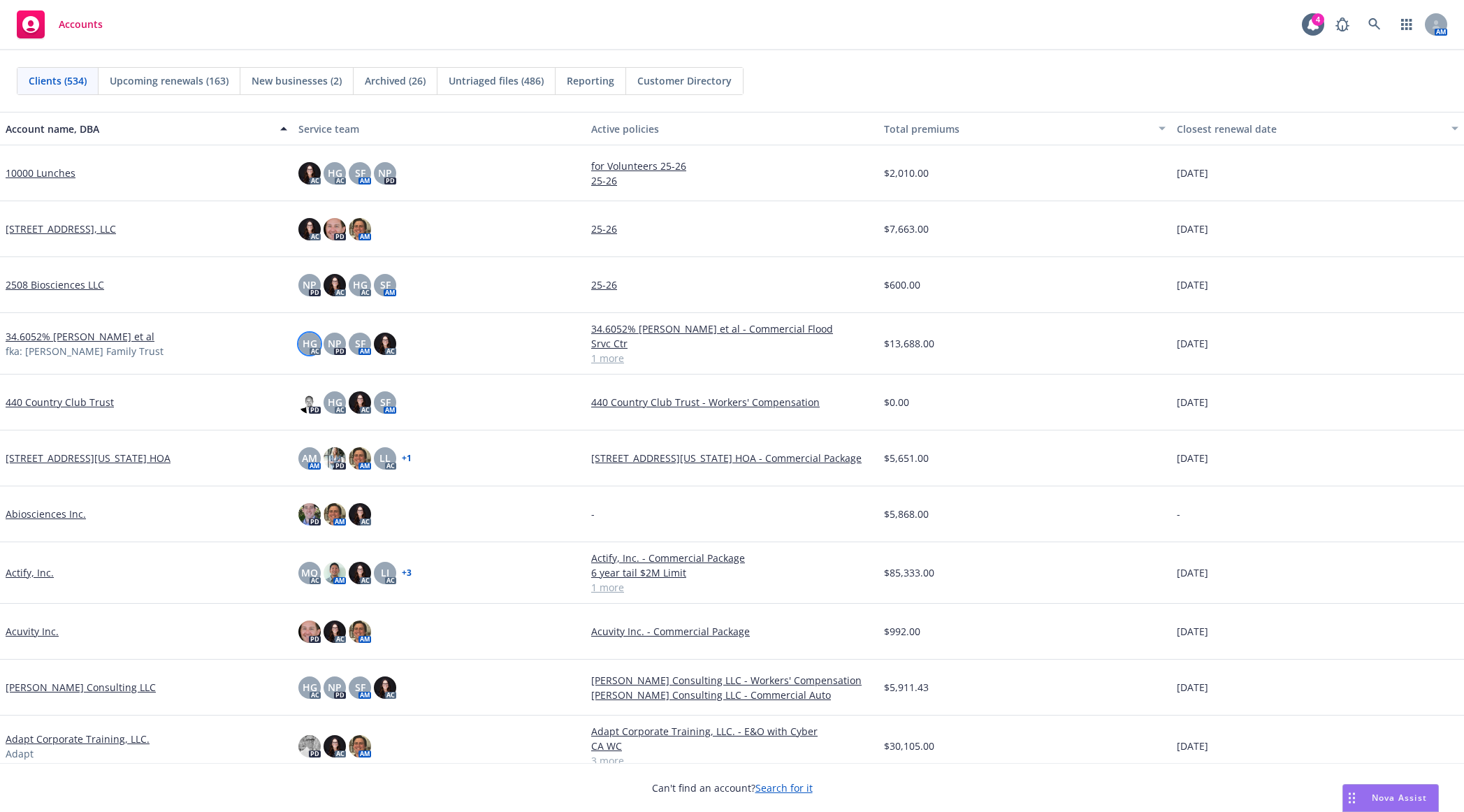
click at [307, 341] on span "HG" at bounding box center [310, 344] width 15 height 15
click at [303, 379] on link "close" at bounding box center [298, 381] width 16 height 16
click at [154, 338] on link "34.6052% [PERSON_NAME] et al" at bounding box center [80, 336] width 149 height 15
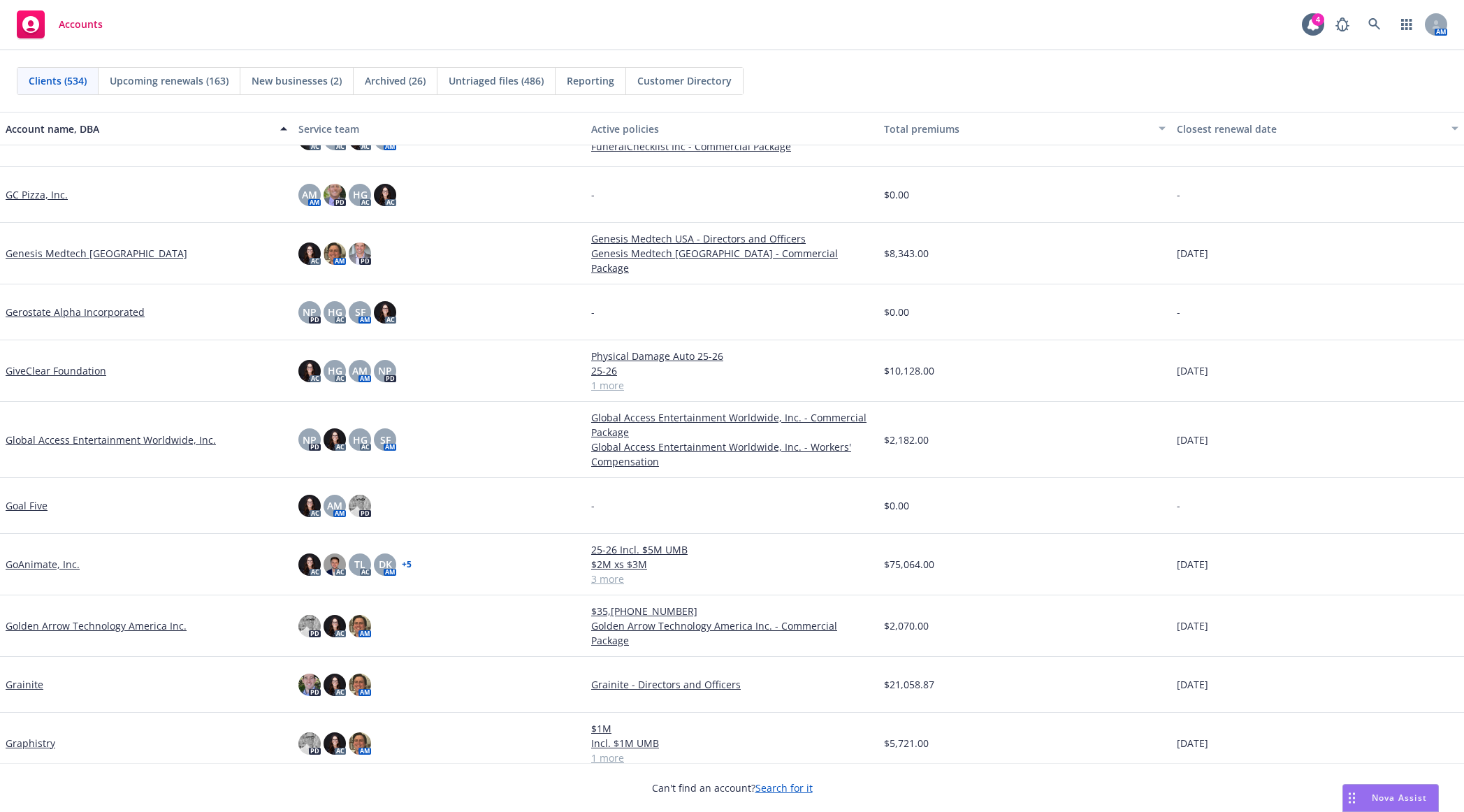
scroll to position [11316, 0]
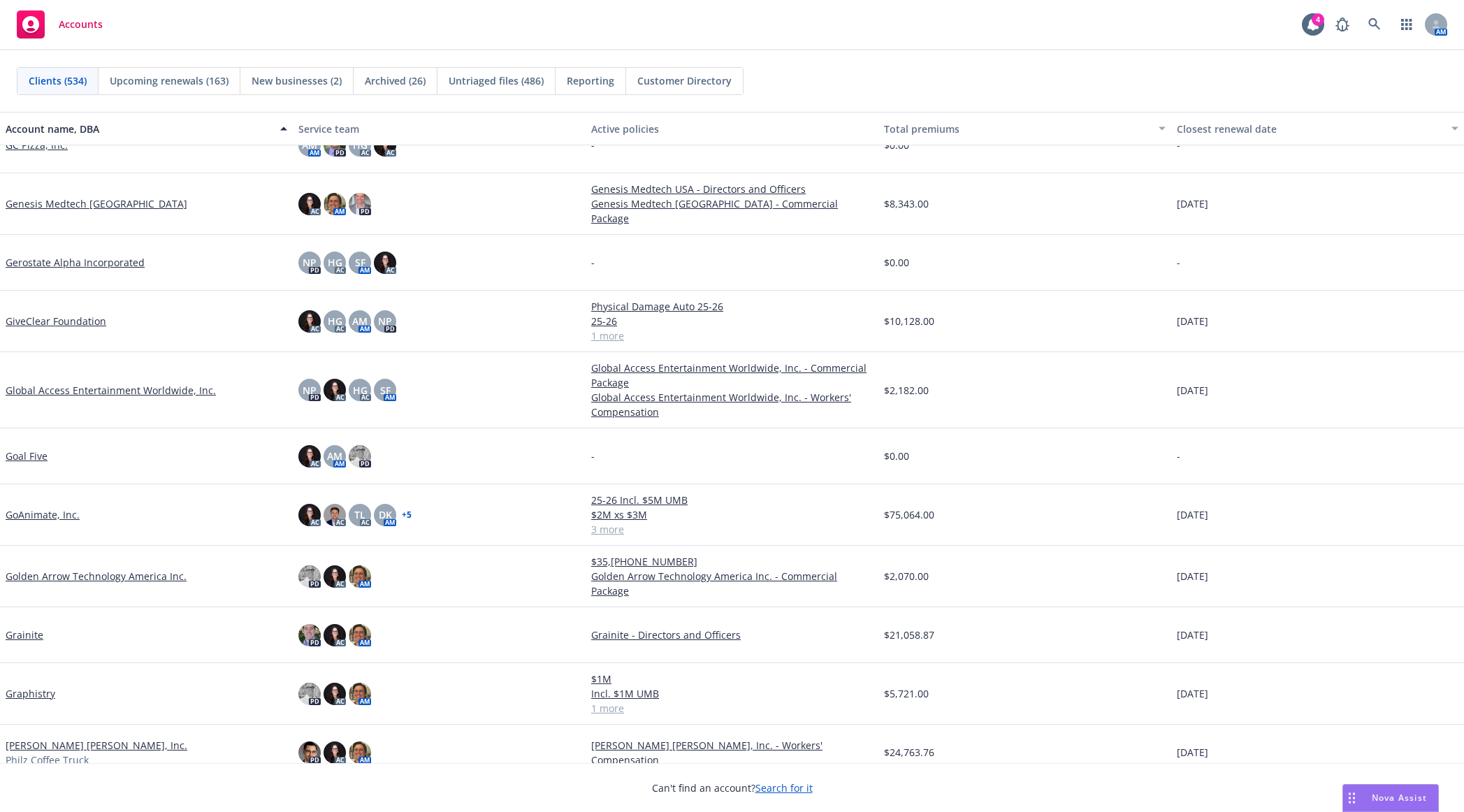
click at [141, 75] on span "Upcoming renewals (163)" at bounding box center [169, 80] width 119 height 15
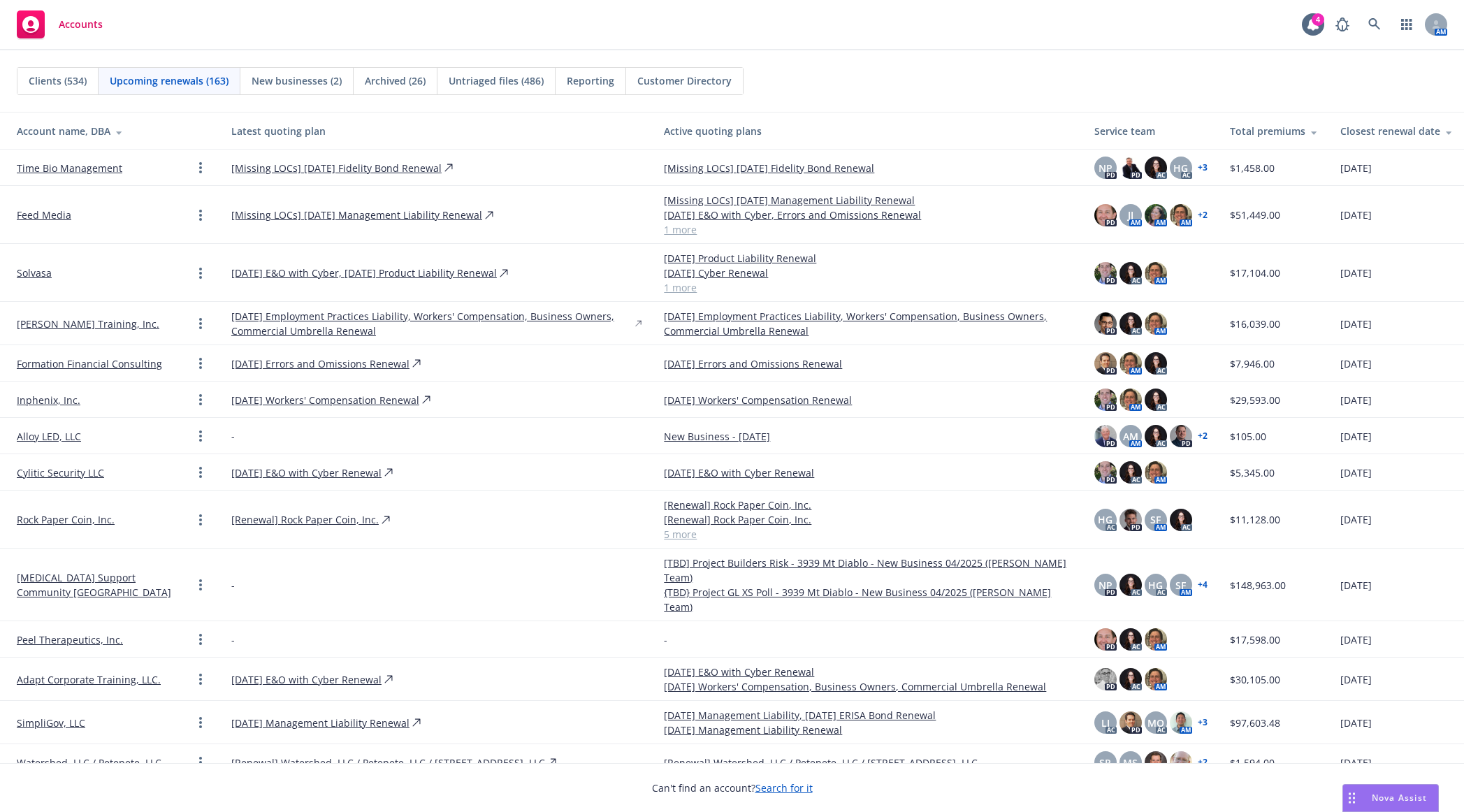
click at [78, 74] on span "Clients (534)" at bounding box center [57, 80] width 58 height 15
